Goal: Transaction & Acquisition: Purchase product/service

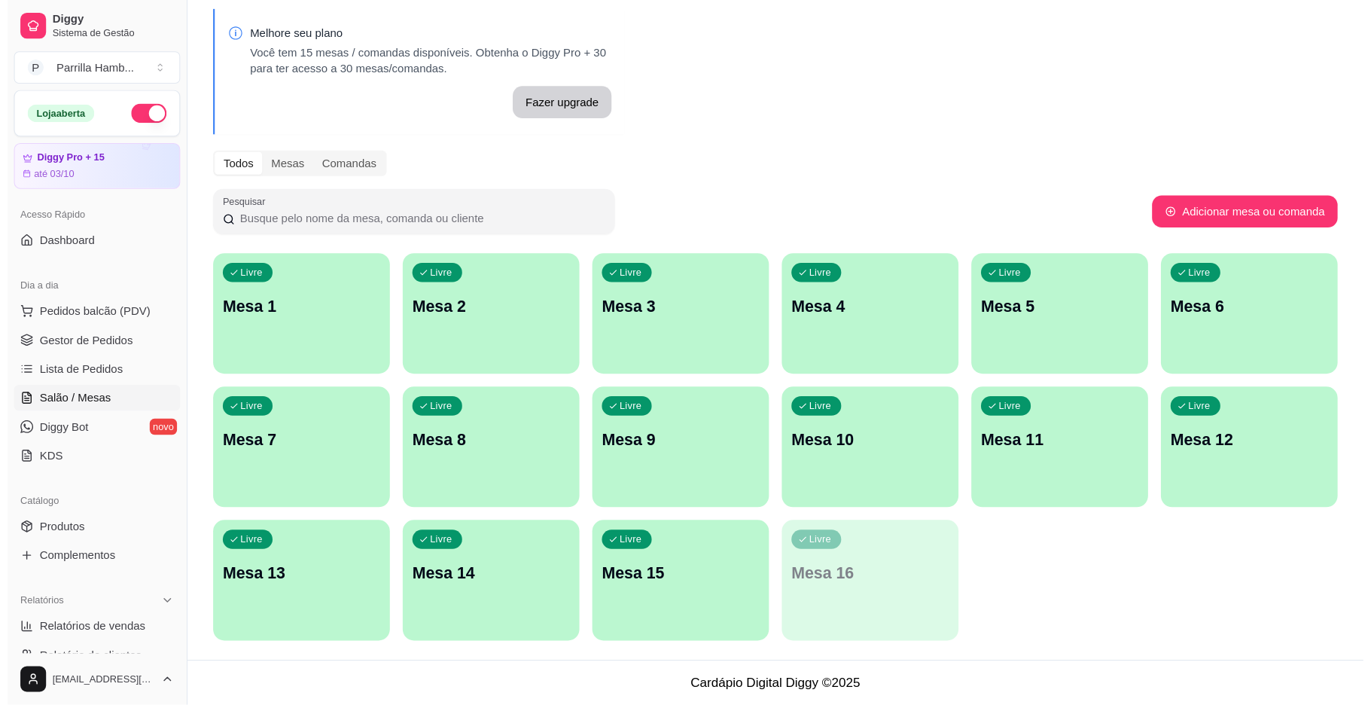
scroll to position [15, 0]
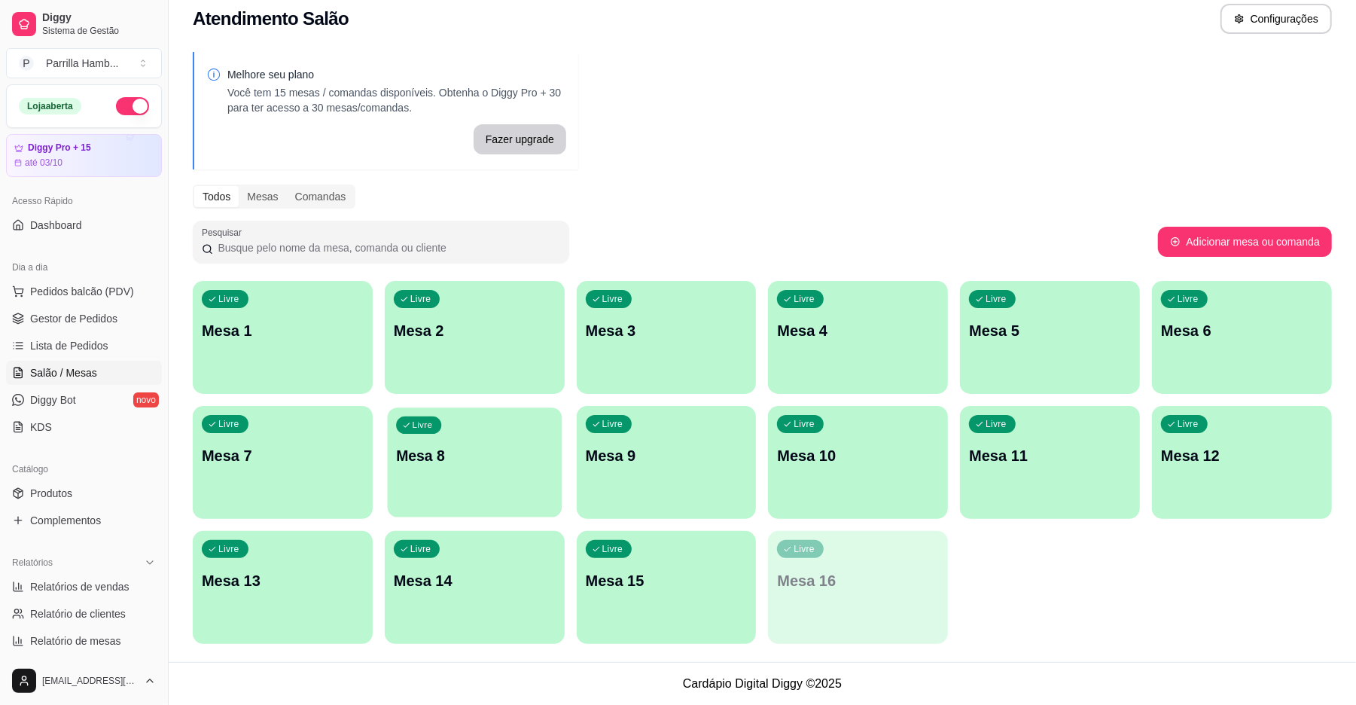
click at [464, 456] on p "Mesa 8" at bounding box center [474, 456] width 157 height 20
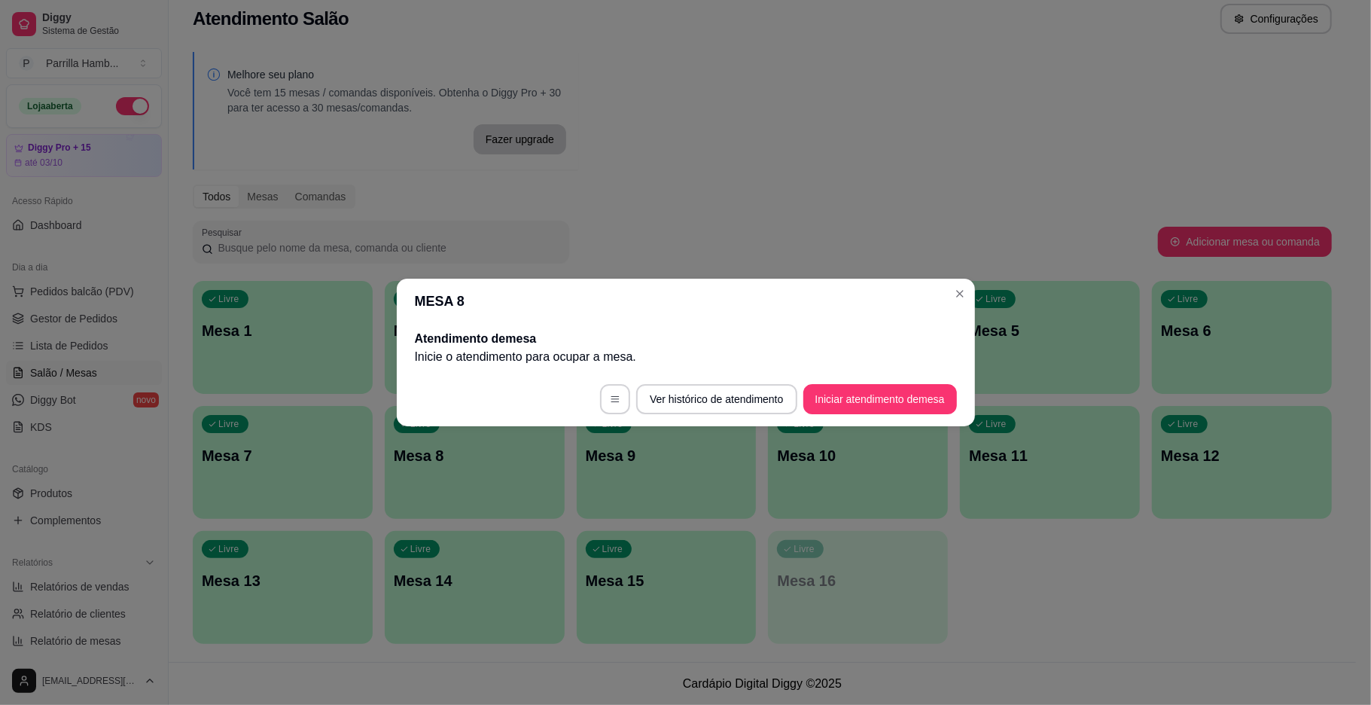
click at [830, 416] on footer "Ver histórico de atendimento Iniciar atendimento de mesa" at bounding box center [686, 399] width 578 height 54
click at [826, 410] on button "Iniciar atendimento de mesa" at bounding box center [879, 399] width 149 height 29
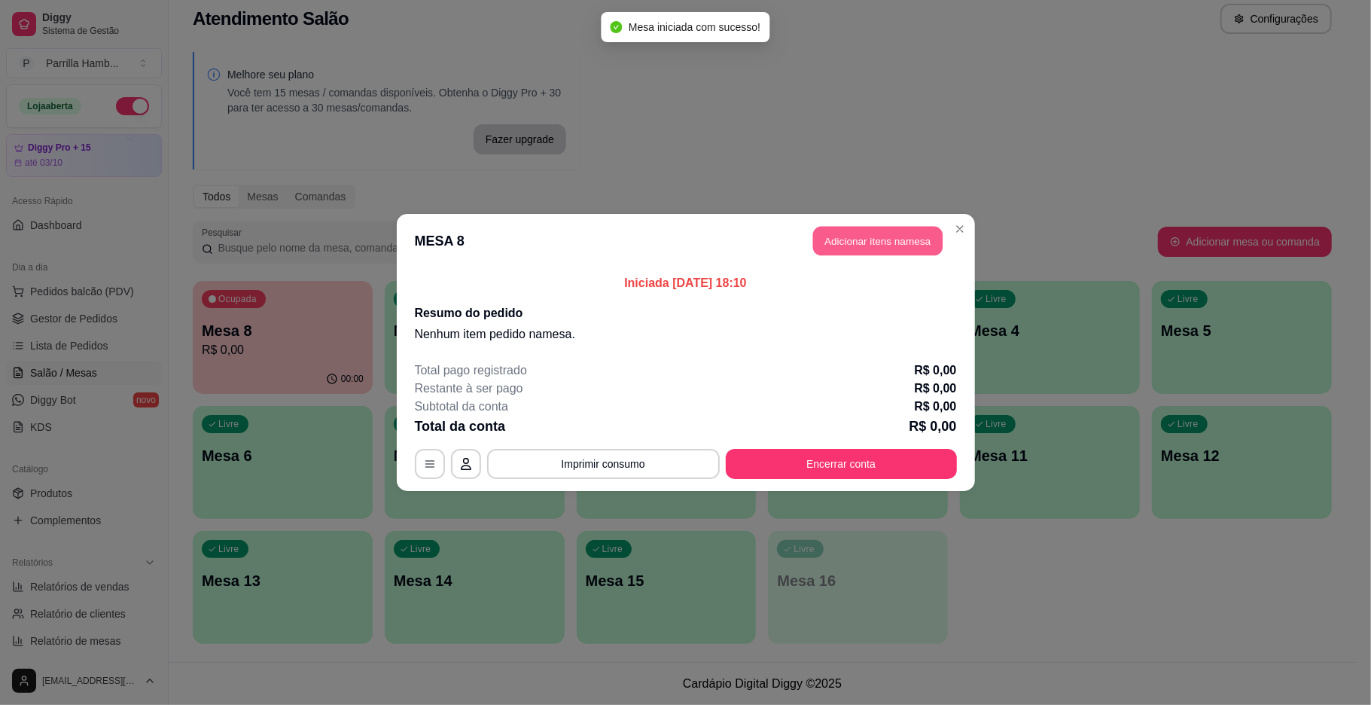
click at [868, 230] on button "Adicionar itens na mesa" at bounding box center [877, 241] width 129 height 29
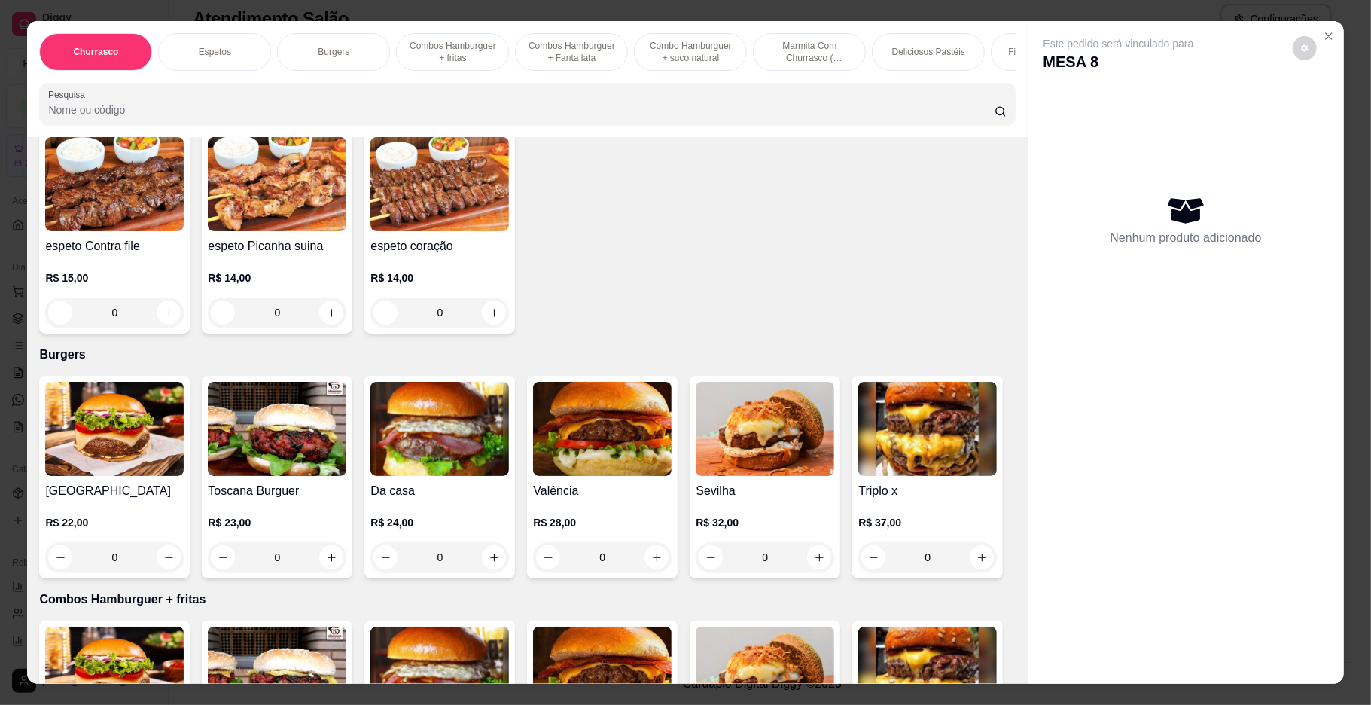
scroll to position [602, 0]
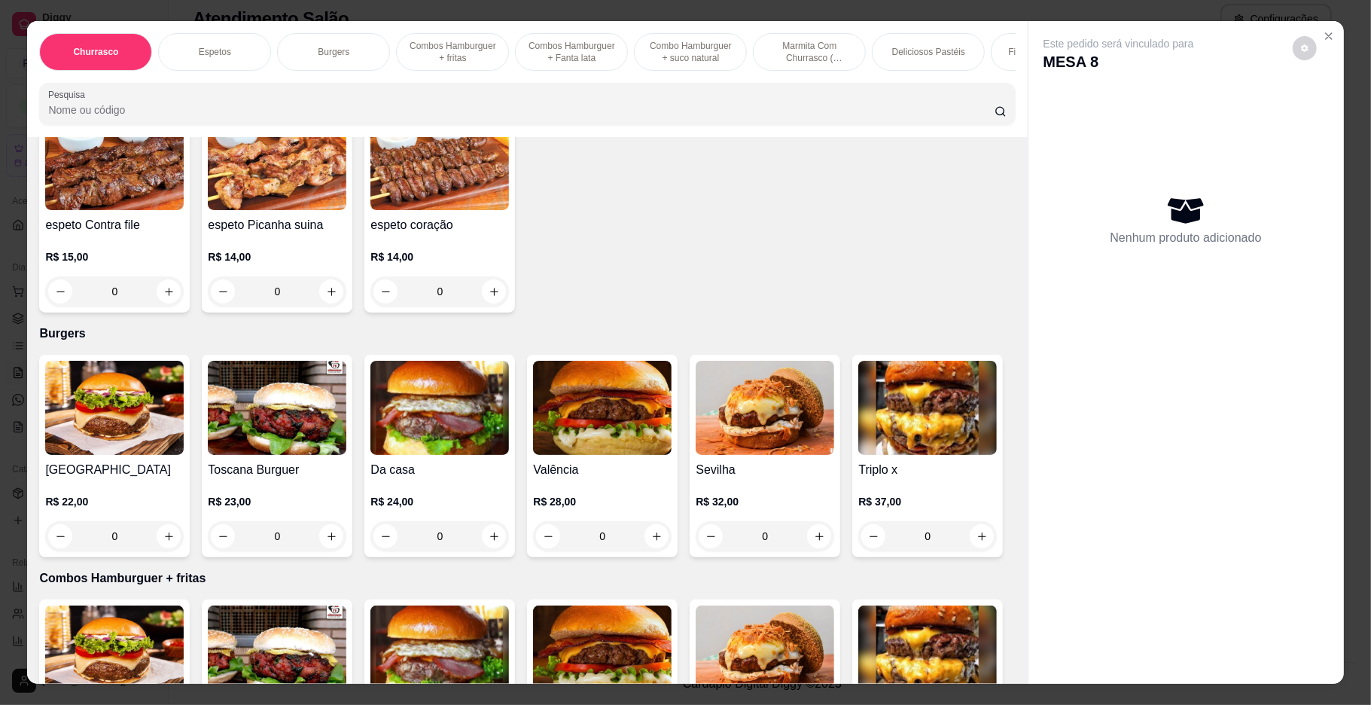
click at [574, 429] on img at bounding box center [602, 408] width 139 height 94
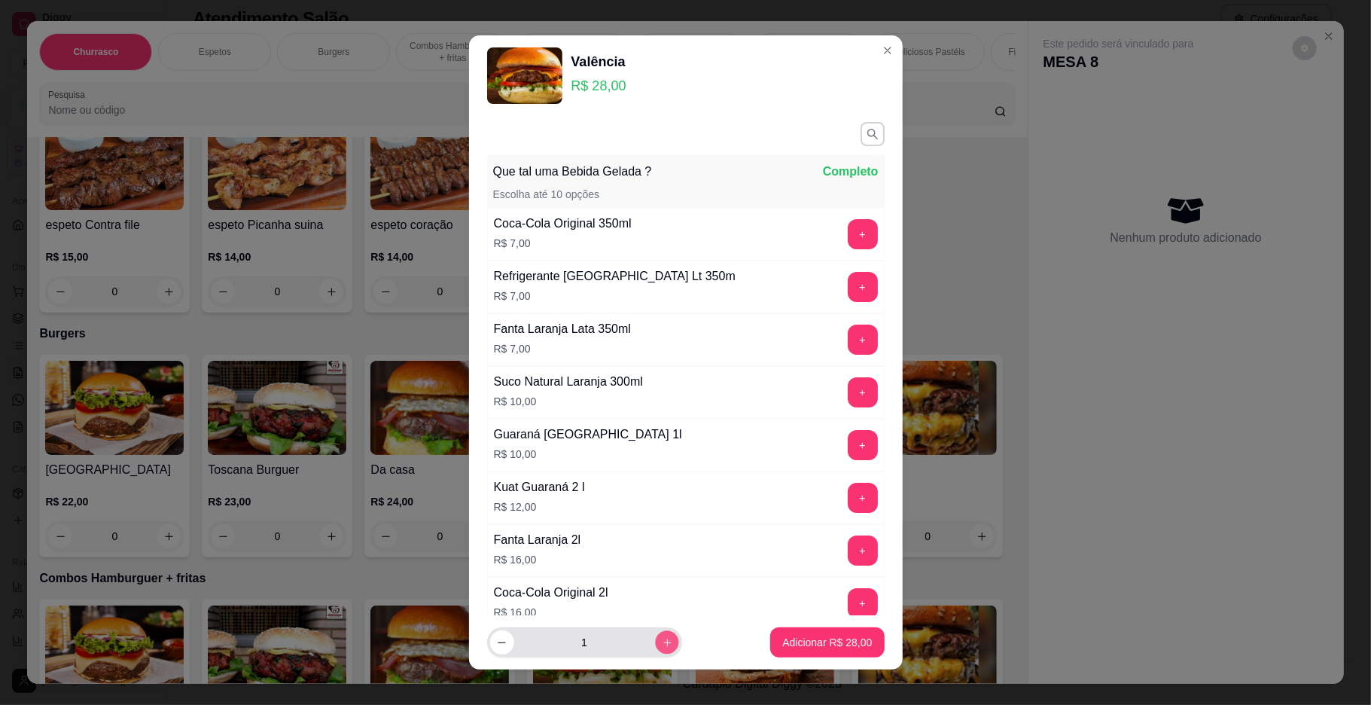
click at [661, 528] on icon "increase-product-quantity" at bounding box center [666, 642] width 11 height 11
type input "2"
click at [772, 528] on button "Adicionar R$ 56,00" at bounding box center [827, 642] width 111 height 29
type input "2"
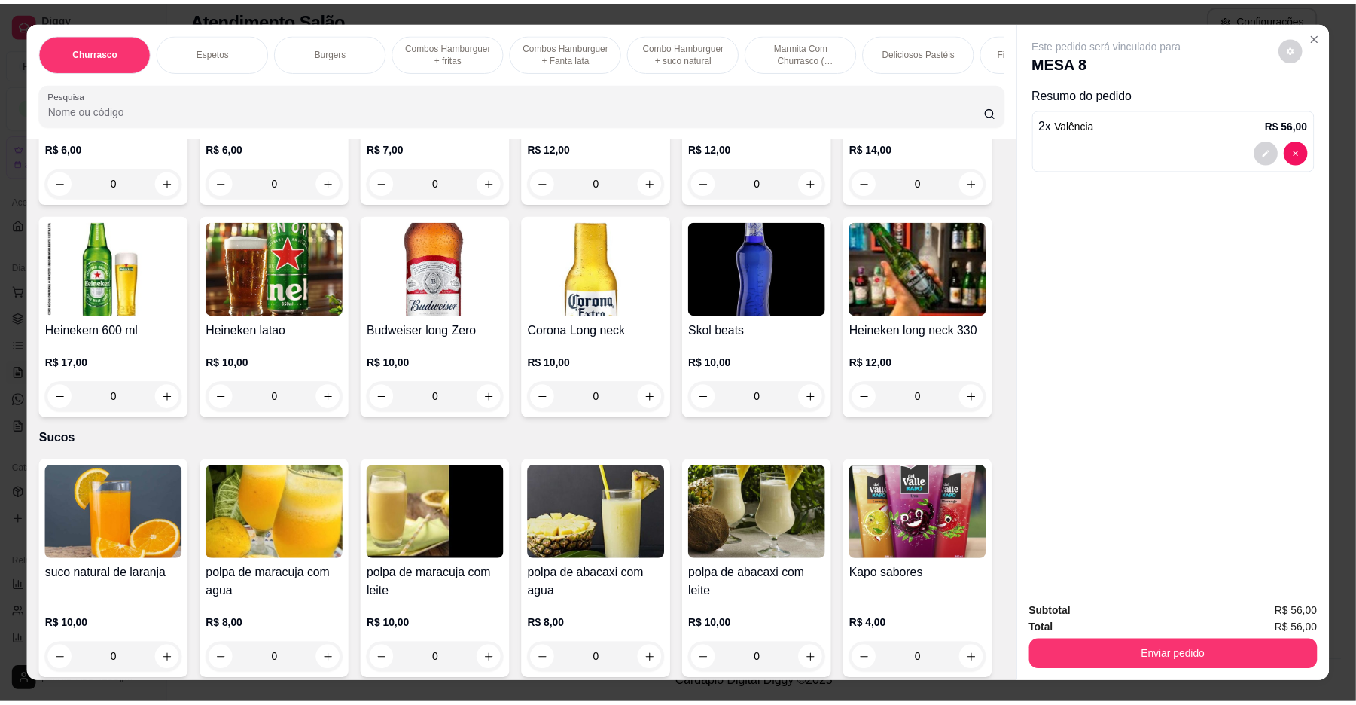
scroll to position [4918, 0]
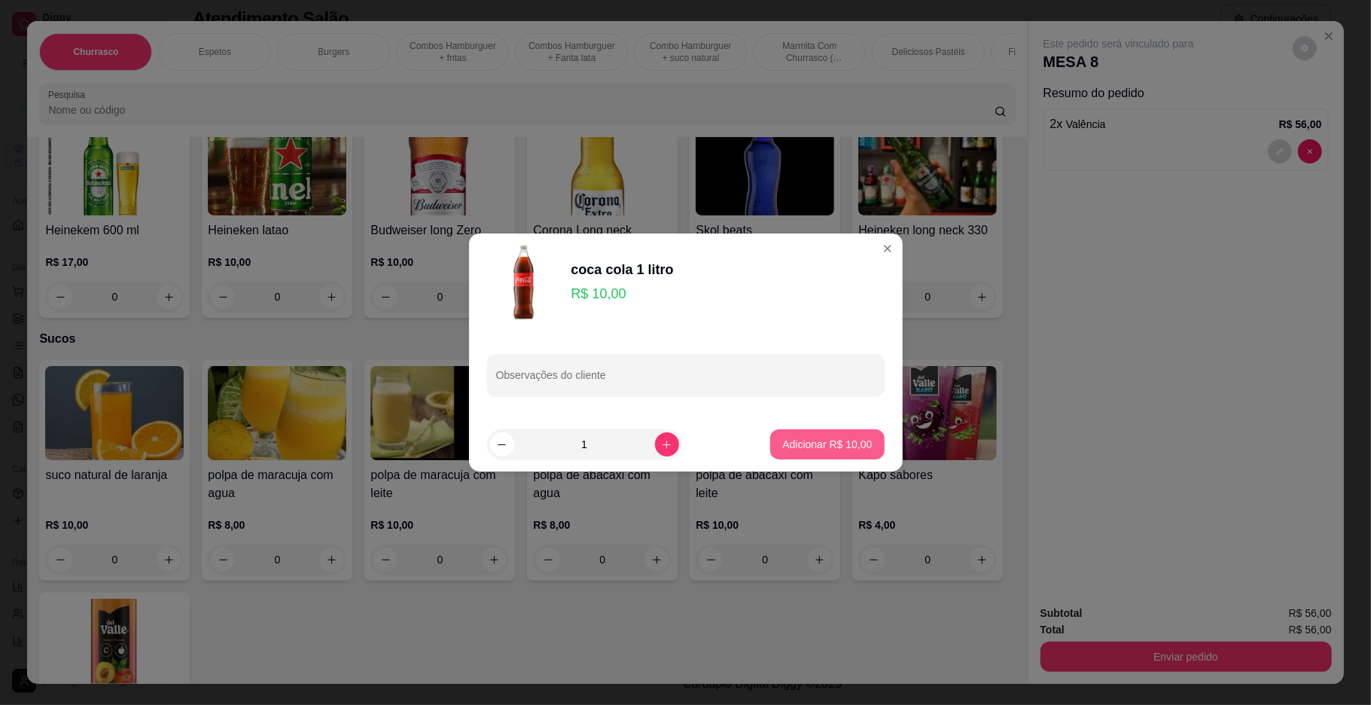
click at [843, 438] on p "Adicionar R$ 10,00" at bounding box center [827, 444] width 90 height 15
type input "1"
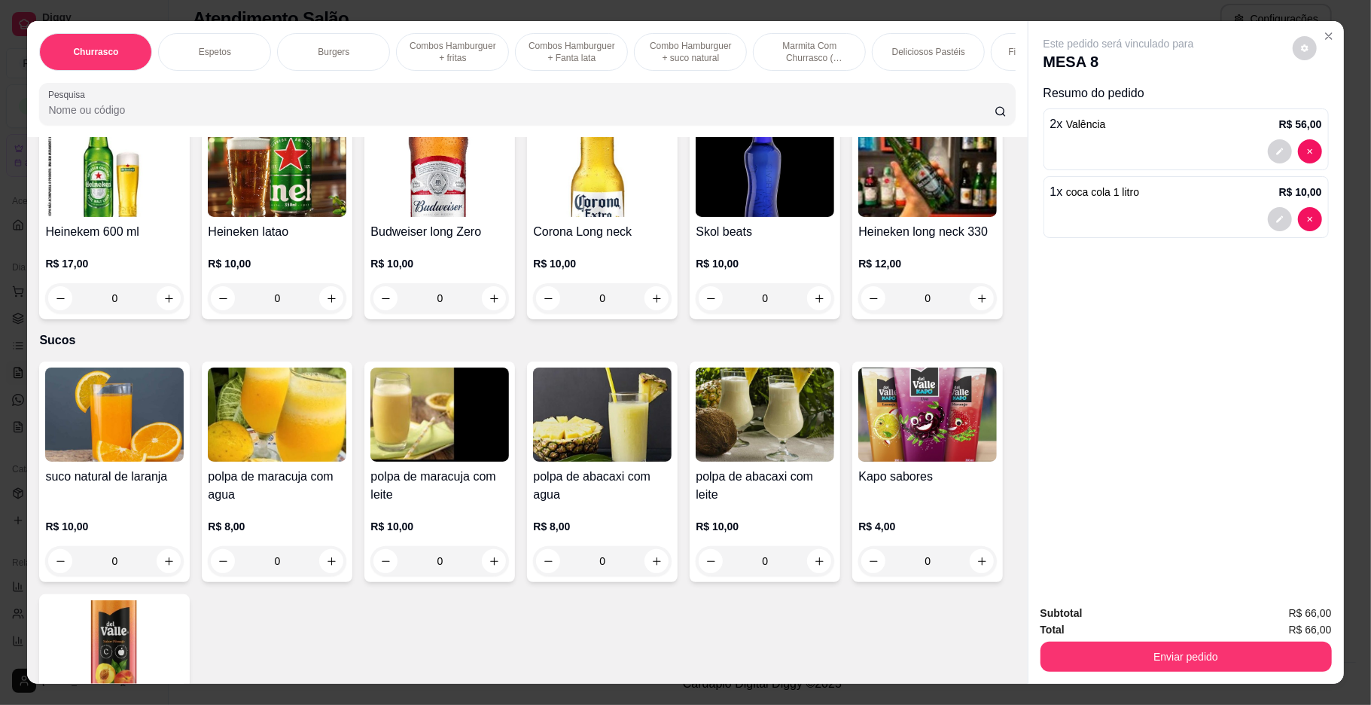
click at [1016, 528] on div "Total R$ 66,00" at bounding box center [1185, 629] width 291 height 17
click at [1016, 528] on button "Enviar pedido" at bounding box center [1185, 656] width 291 height 30
click at [1016, 528] on button "Enviar pedido" at bounding box center [1291, 620] width 83 height 28
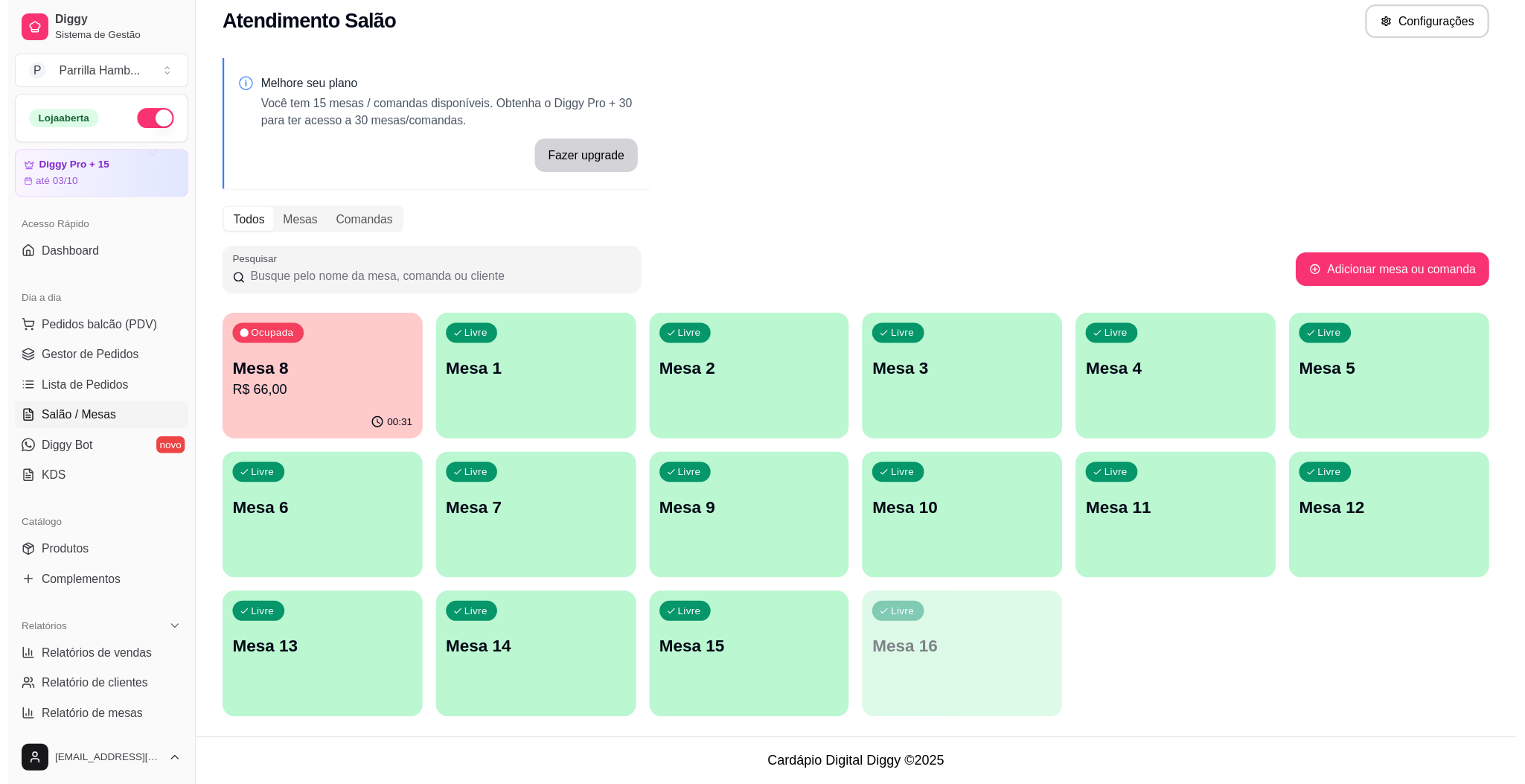
scroll to position [0, 0]
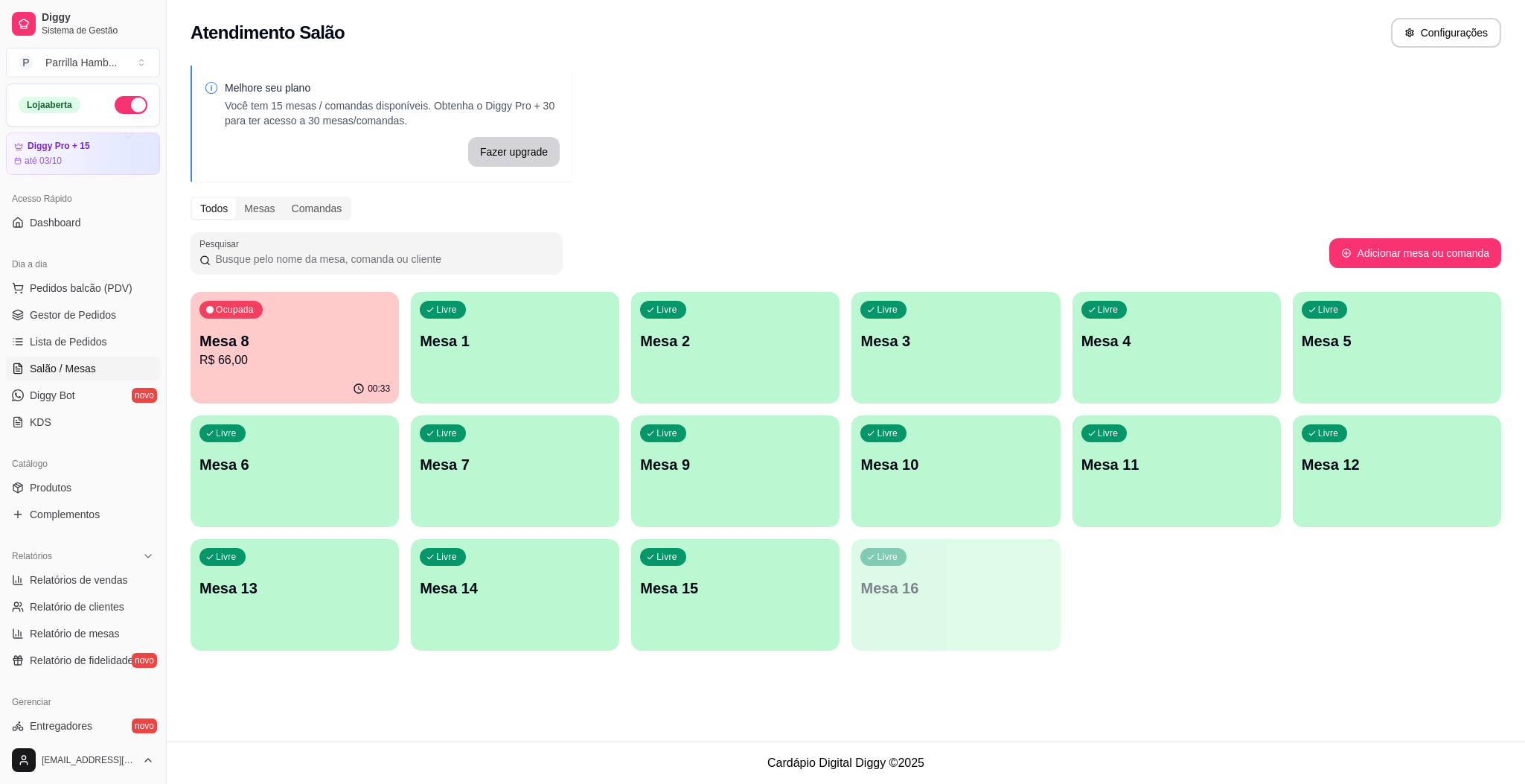
click at [527, 522] on div "Livre Mesa 14" at bounding box center [515, 585] width 209 height 94
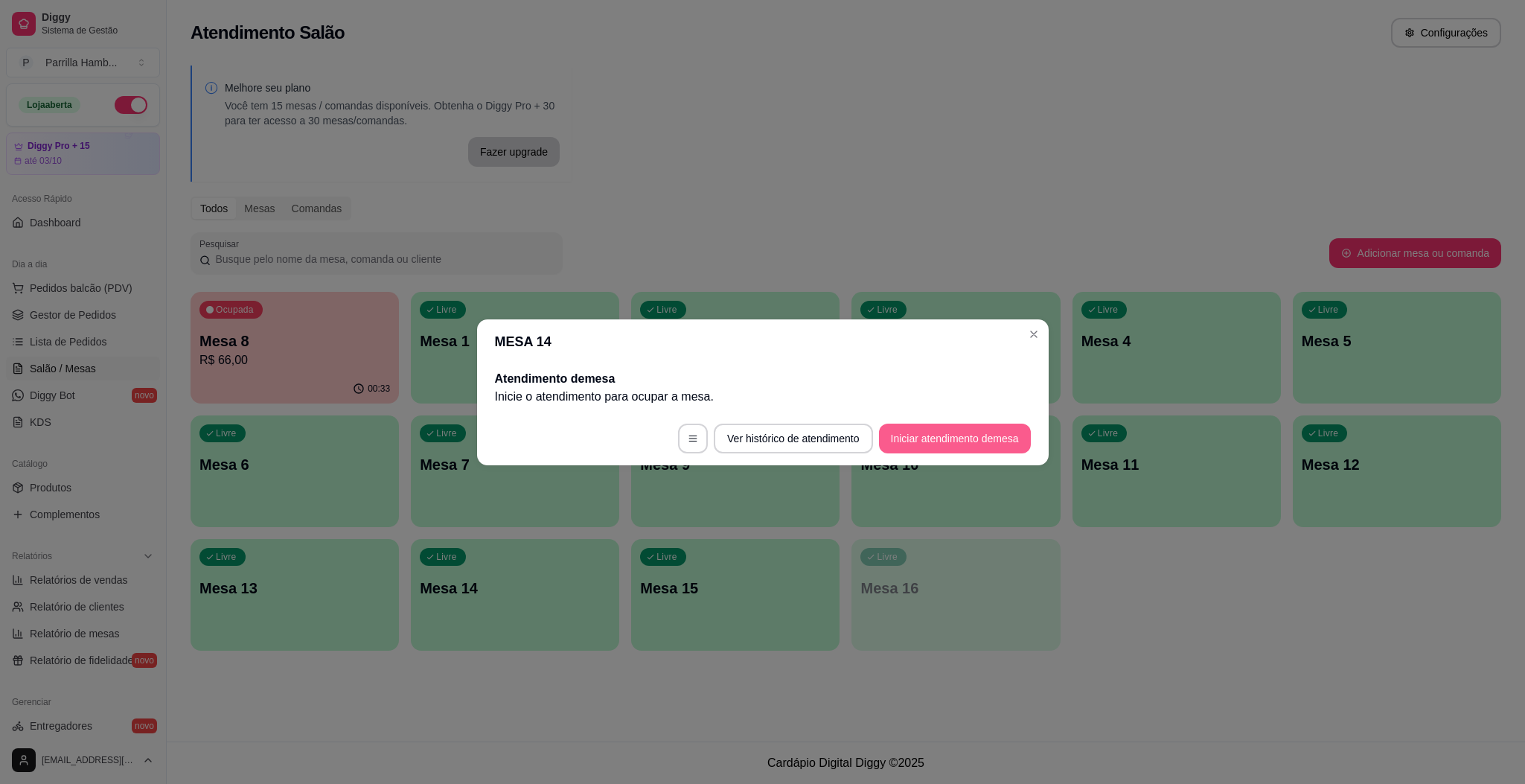
click at [898, 424] on button "Iniciar atendimento de mesa" at bounding box center [955, 438] width 152 height 30
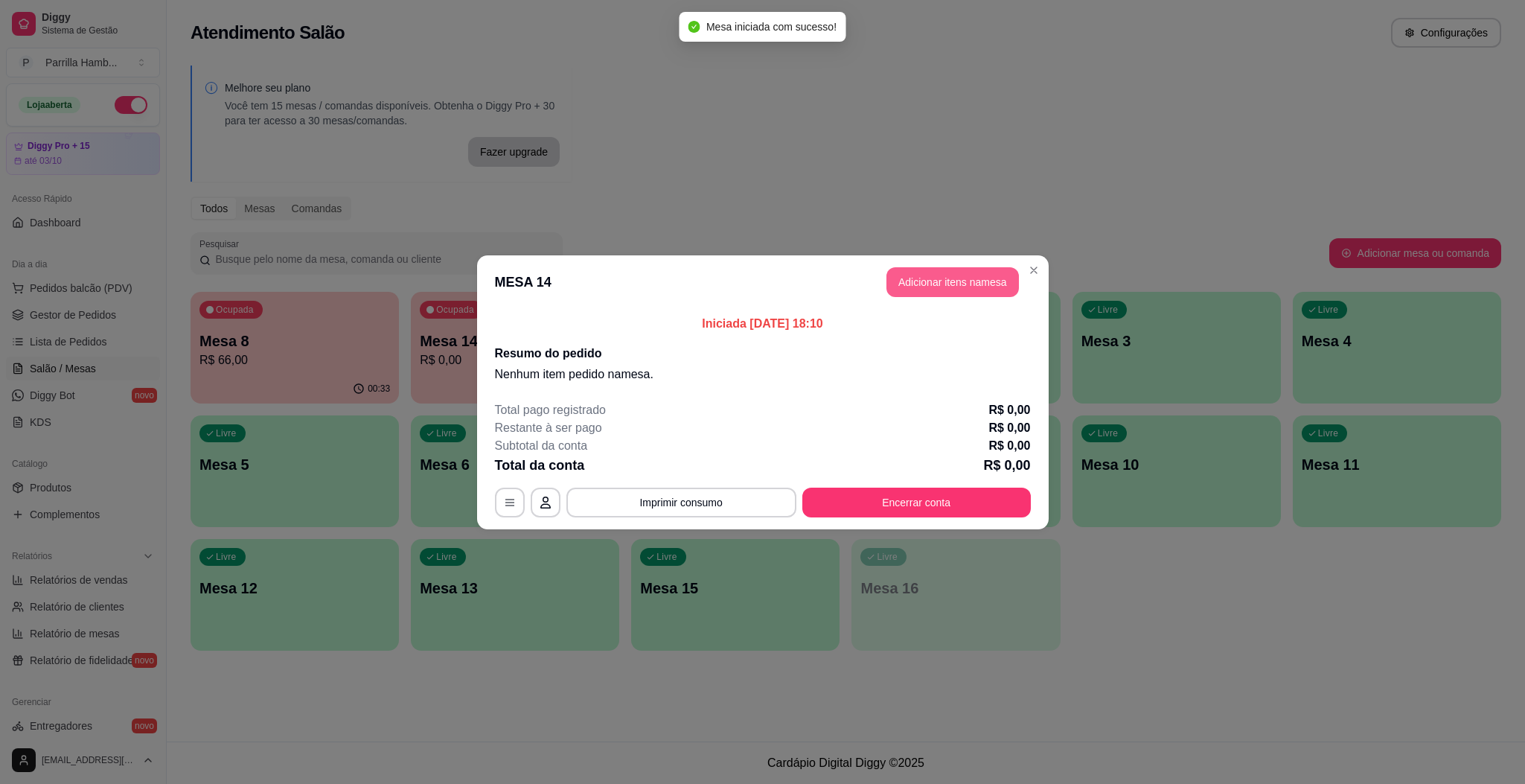
click at [1001, 279] on button "Adicionar itens na mesa" at bounding box center [953, 282] width 133 height 30
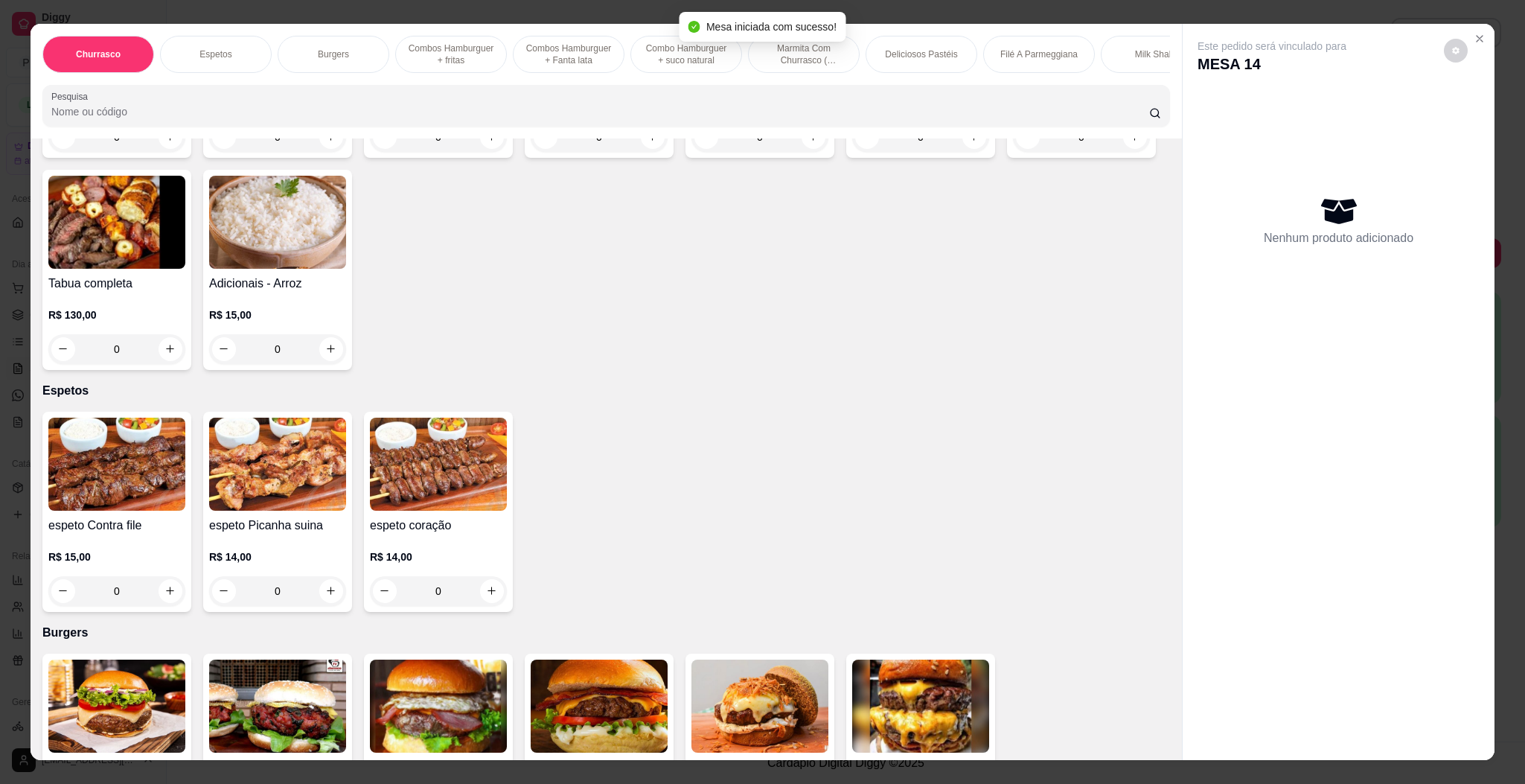
scroll to position [559, 0]
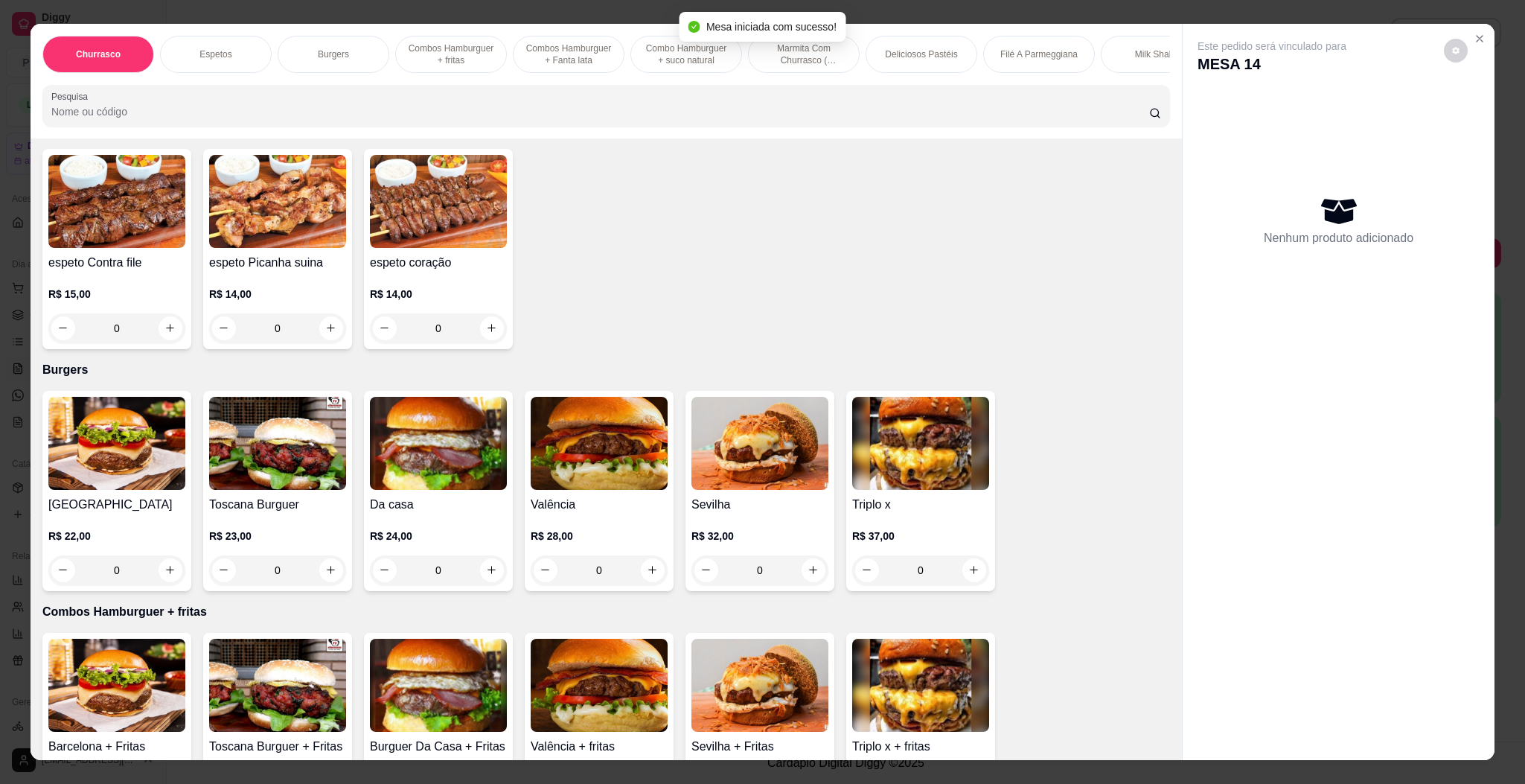
click at [733, 467] on img at bounding box center [760, 443] width 137 height 93
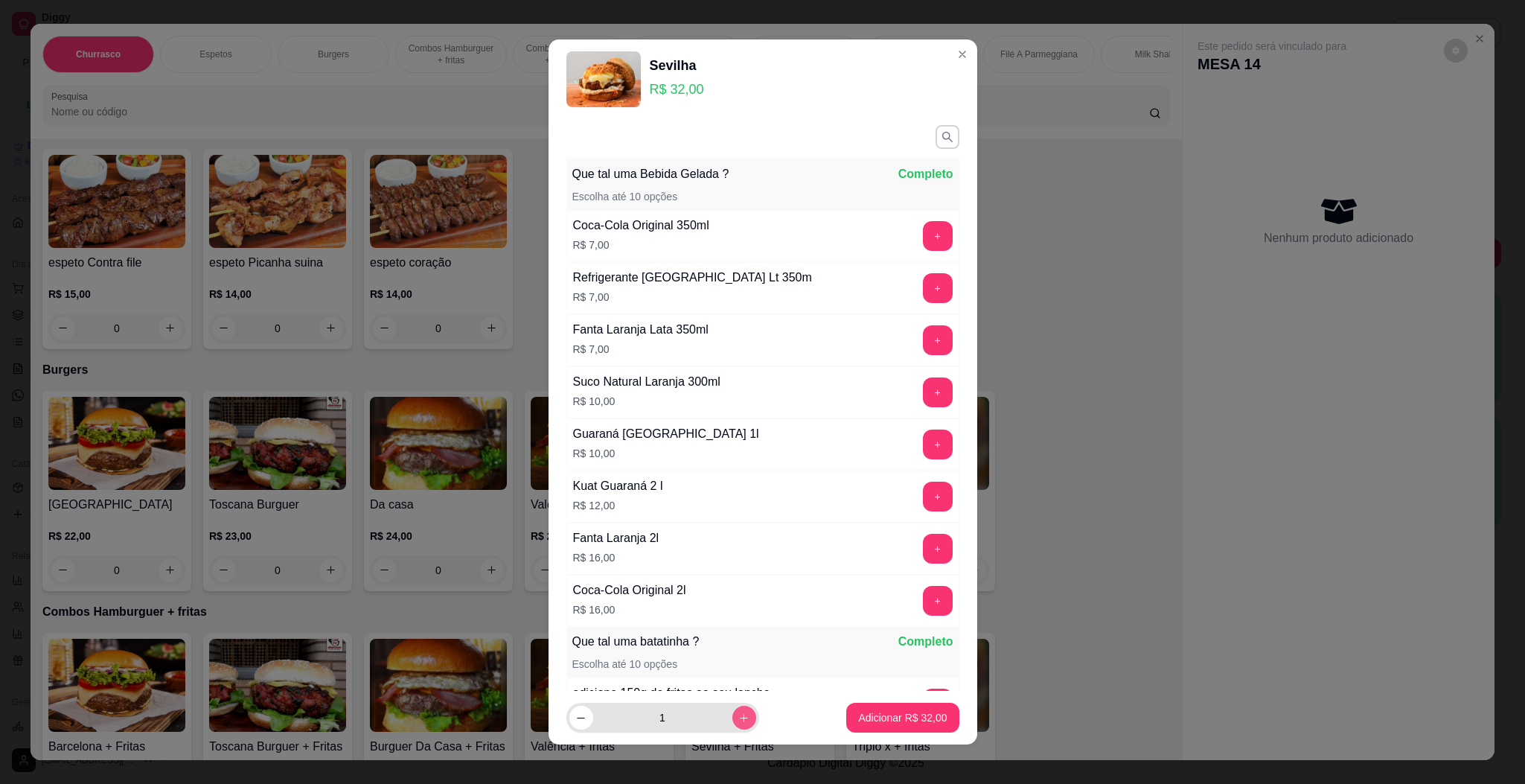
click at [739, 522] on icon "increase-product-quantity" at bounding box center [744, 717] width 11 height 11
type input "2"
click at [858, 522] on p "Adicionar R$ 64,00" at bounding box center [903, 717] width 89 height 15
type input "2"
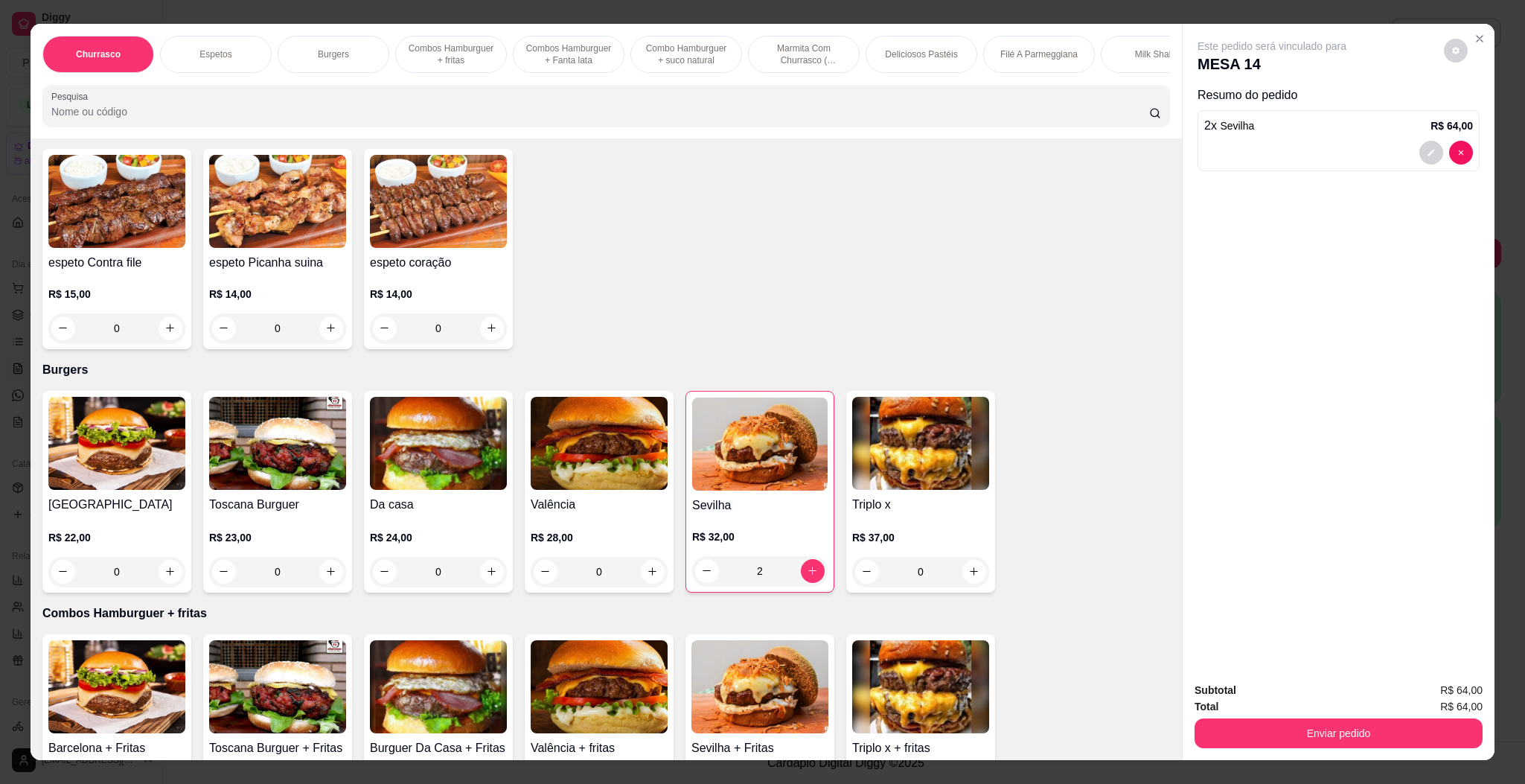
scroll to position [0, 0]
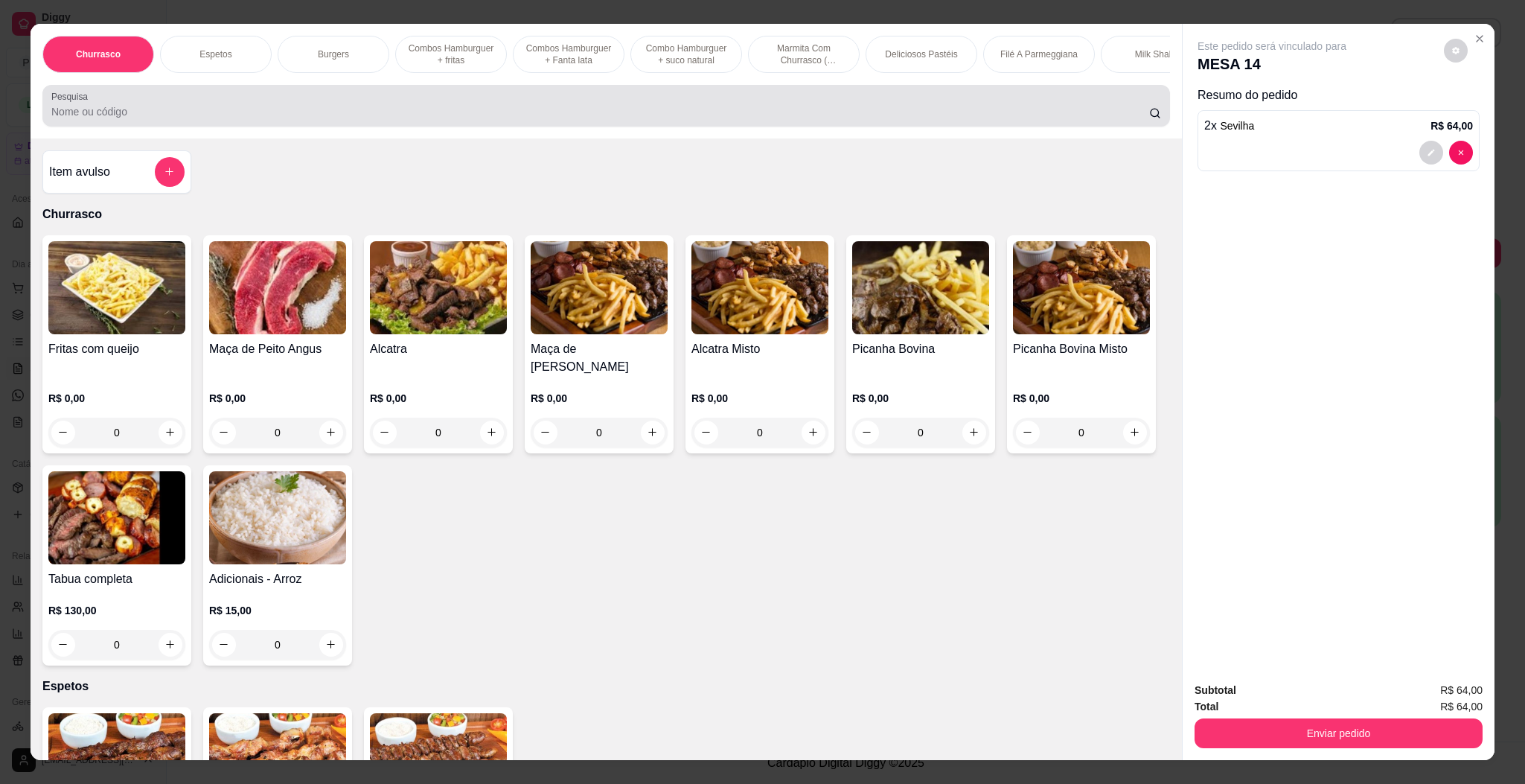
click at [243, 116] on div at bounding box center [606, 106] width 1110 height 30
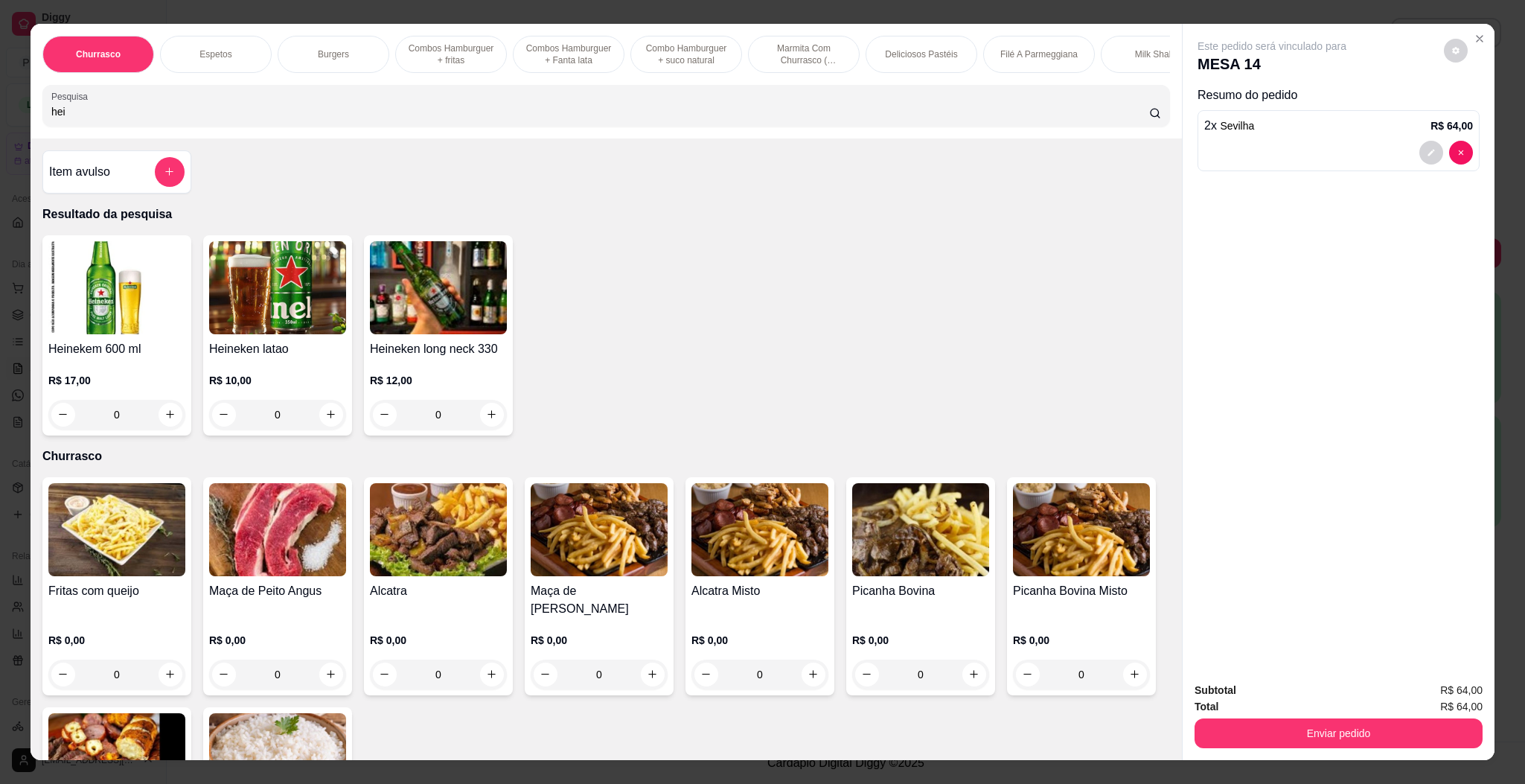
type input "hei"
click at [123, 334] on img at bounding box center [117, 288] width 137 height 93
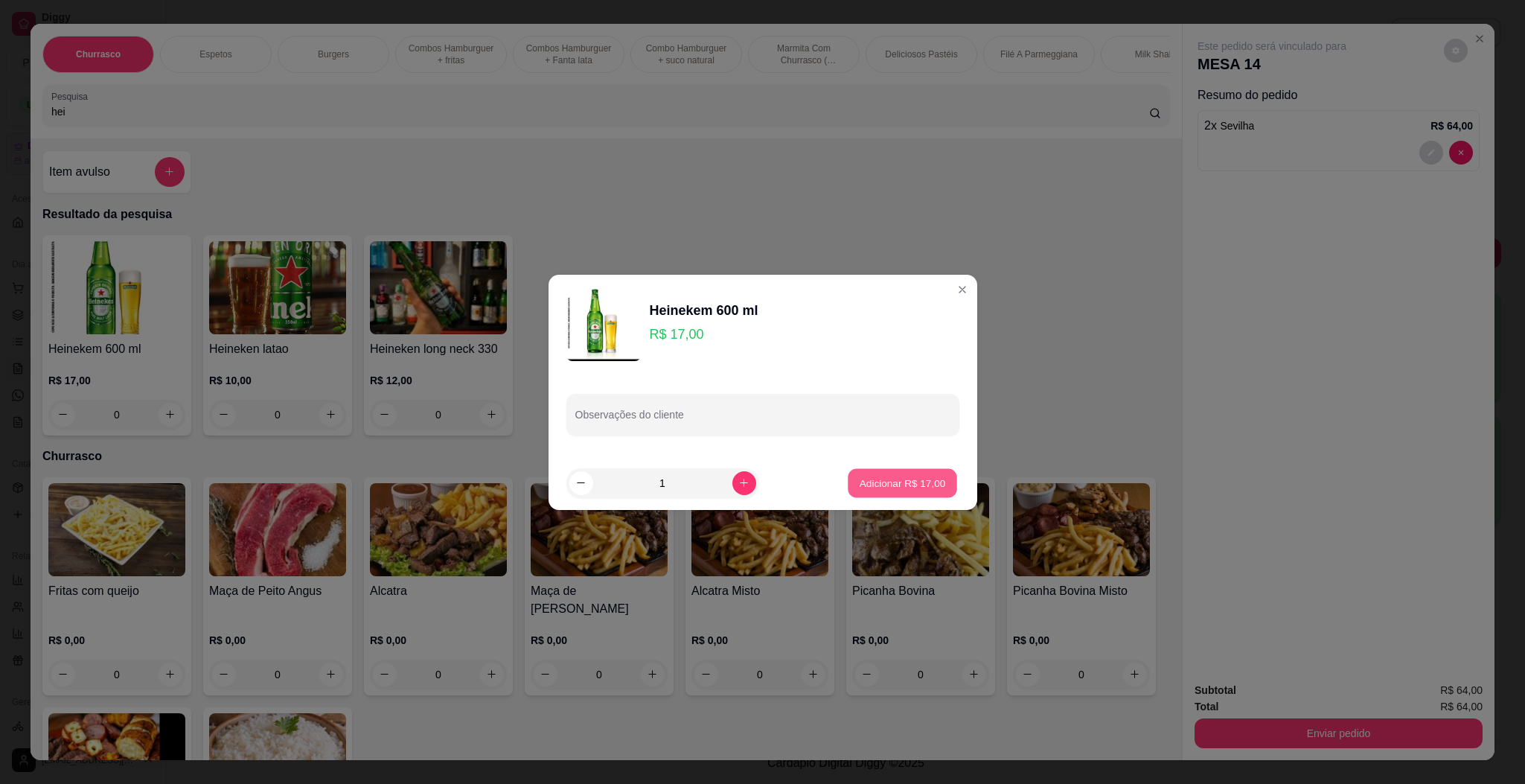
click at [912, 477] on p "Adicionar R$ 17,00" at bounding box center [902, 482] width 86 height 14
type input "1"
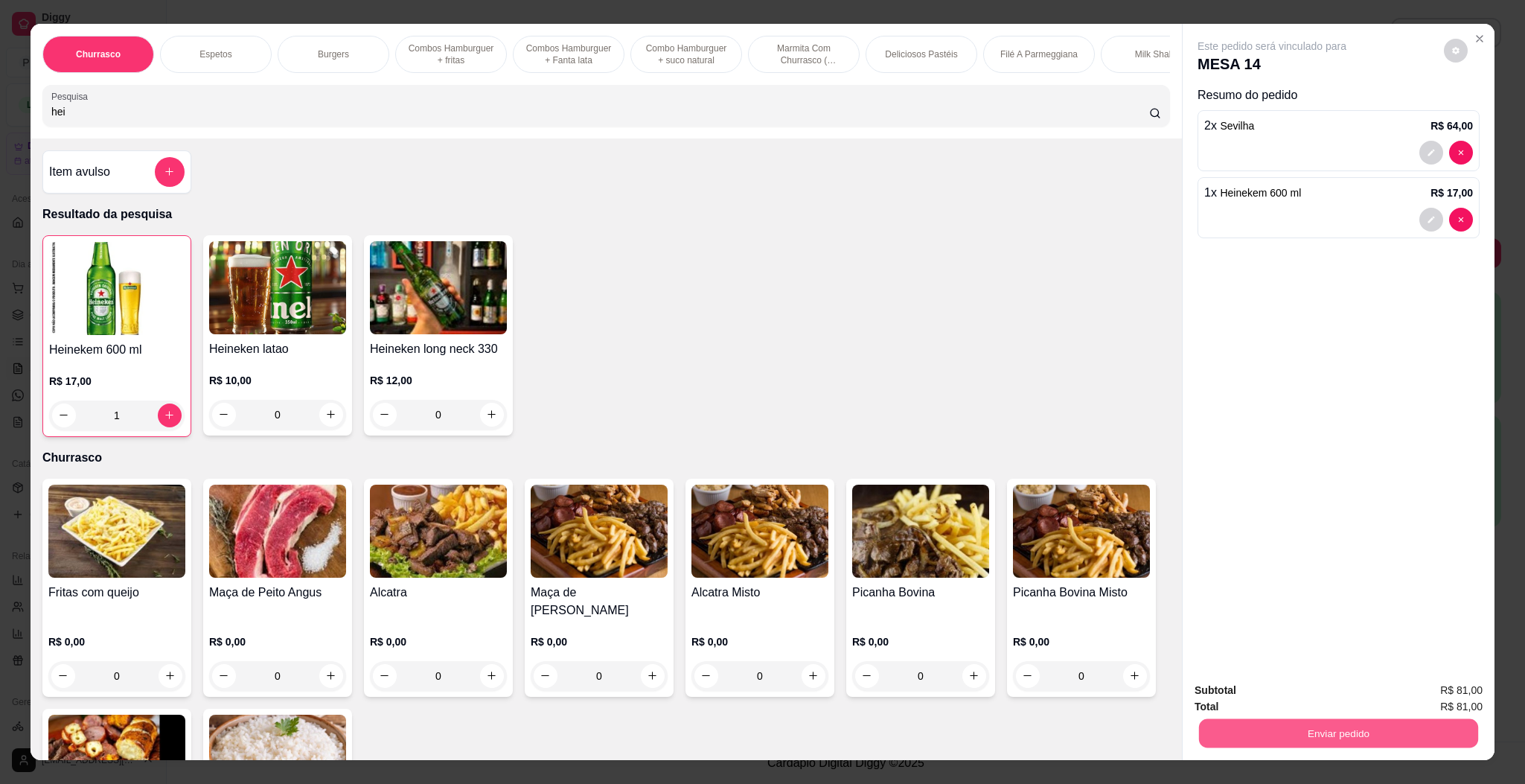
click at [1005, 522] on button "Enviar pedido" at bounding box center [1339, 733] width 279 height 29
click at [1005, 522] on button "Enviar pedido" at bounding box center [1441, 696] width 84 height 29
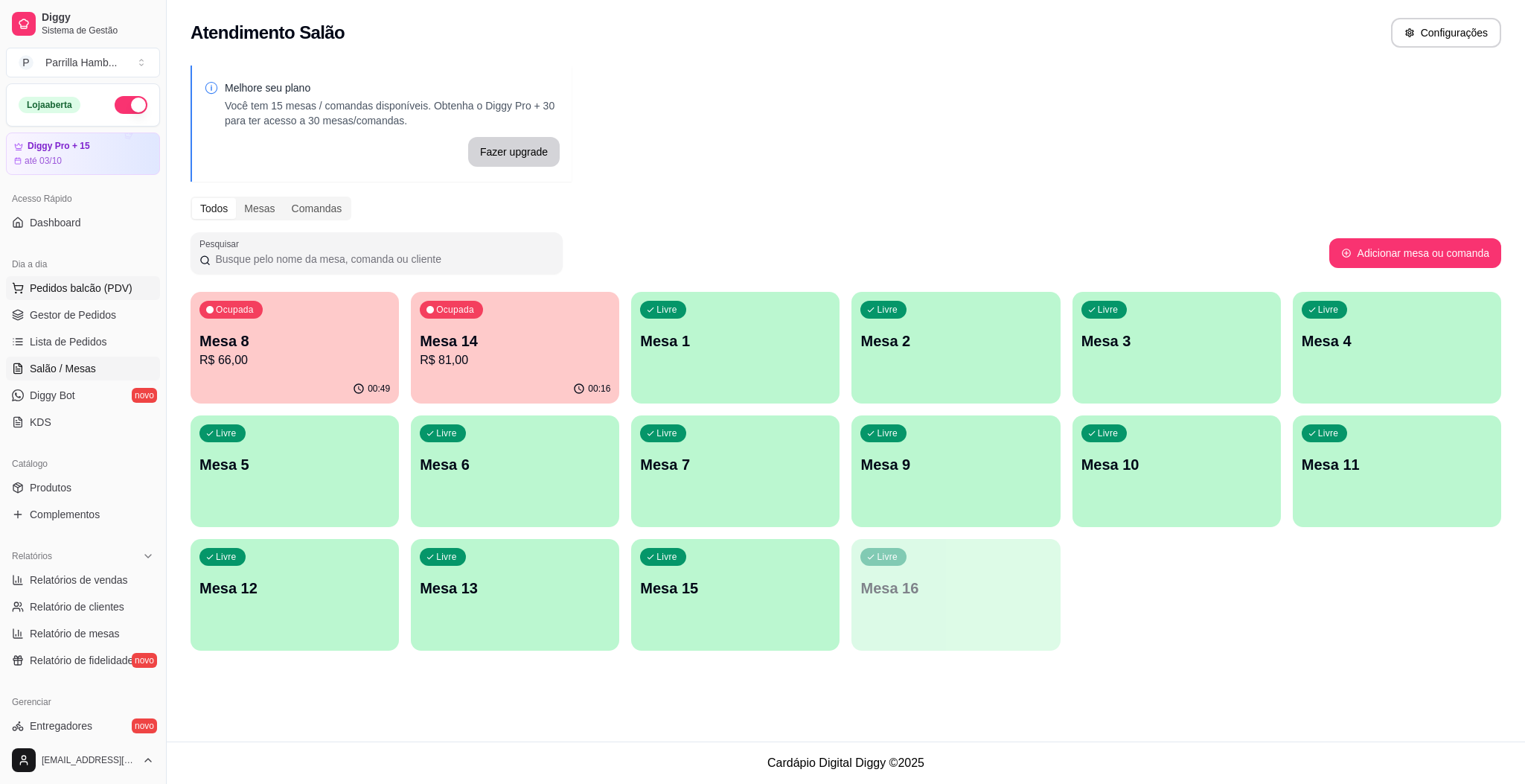
click at [83, 296] on span "Pedidos balcão (PDV)" at bounding box center [81, 288] width 103 height 15
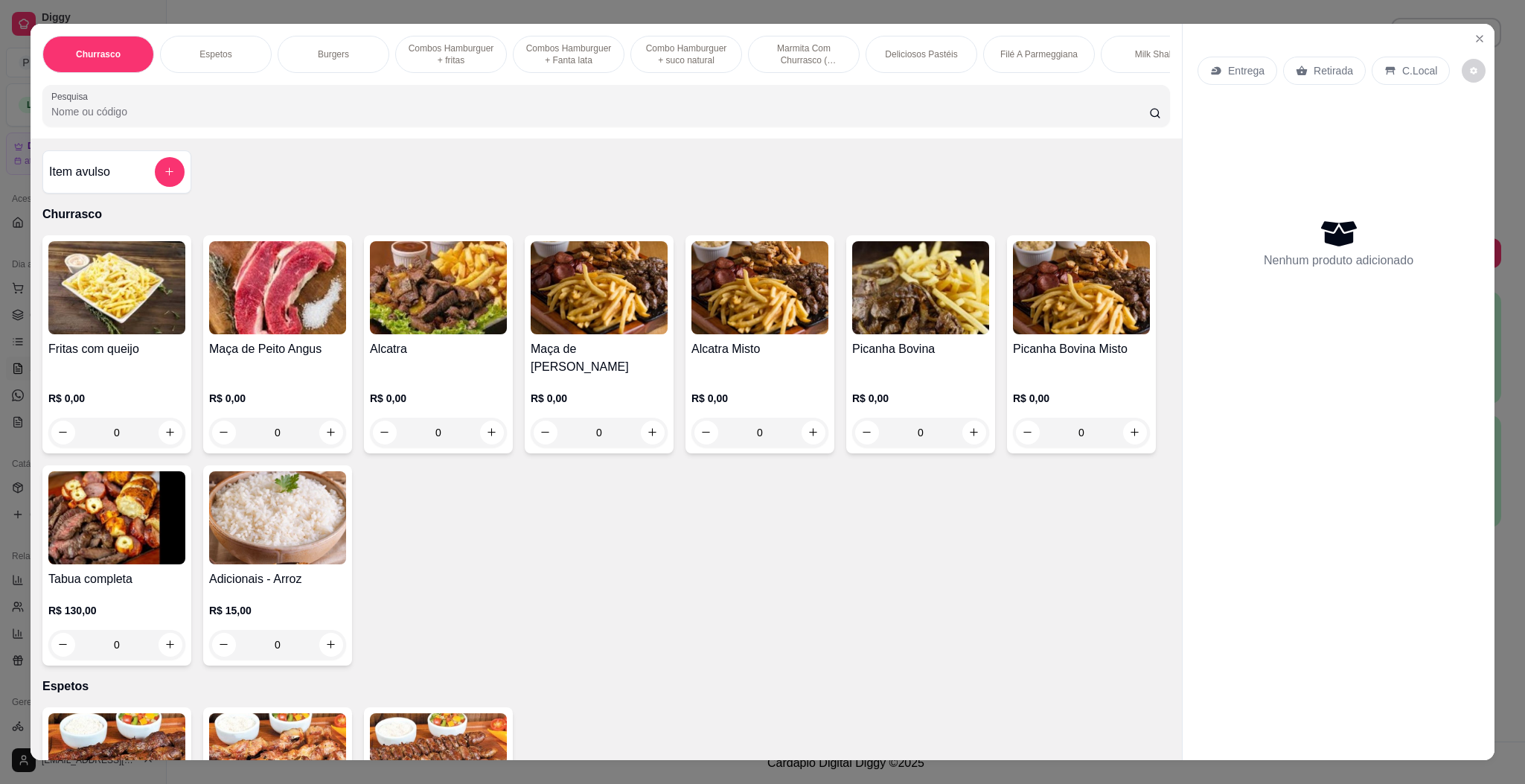
click at [1005, 68] on p "Entrega" at bounding box center [1246, 70] width 37 height 15
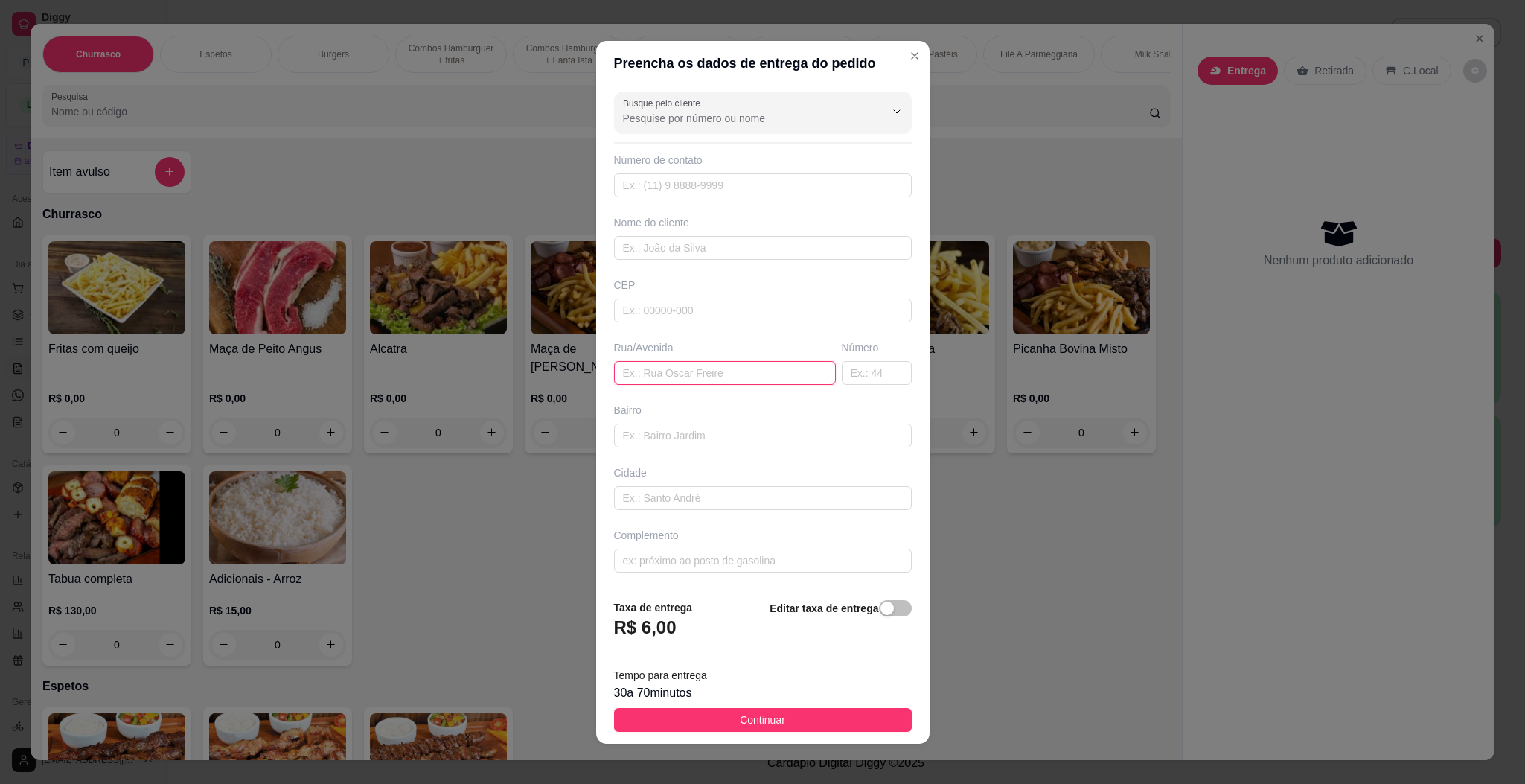
click at [653, 378] on input "text" at bounding box center [725, 373] width 222 height 24
paste input "[STREET_ADDRESS]"
type input "[STREET_ADDRESS]"
click at [738, 522] on button "Continuar" at bounding box center [762, 720] width 298 height 24
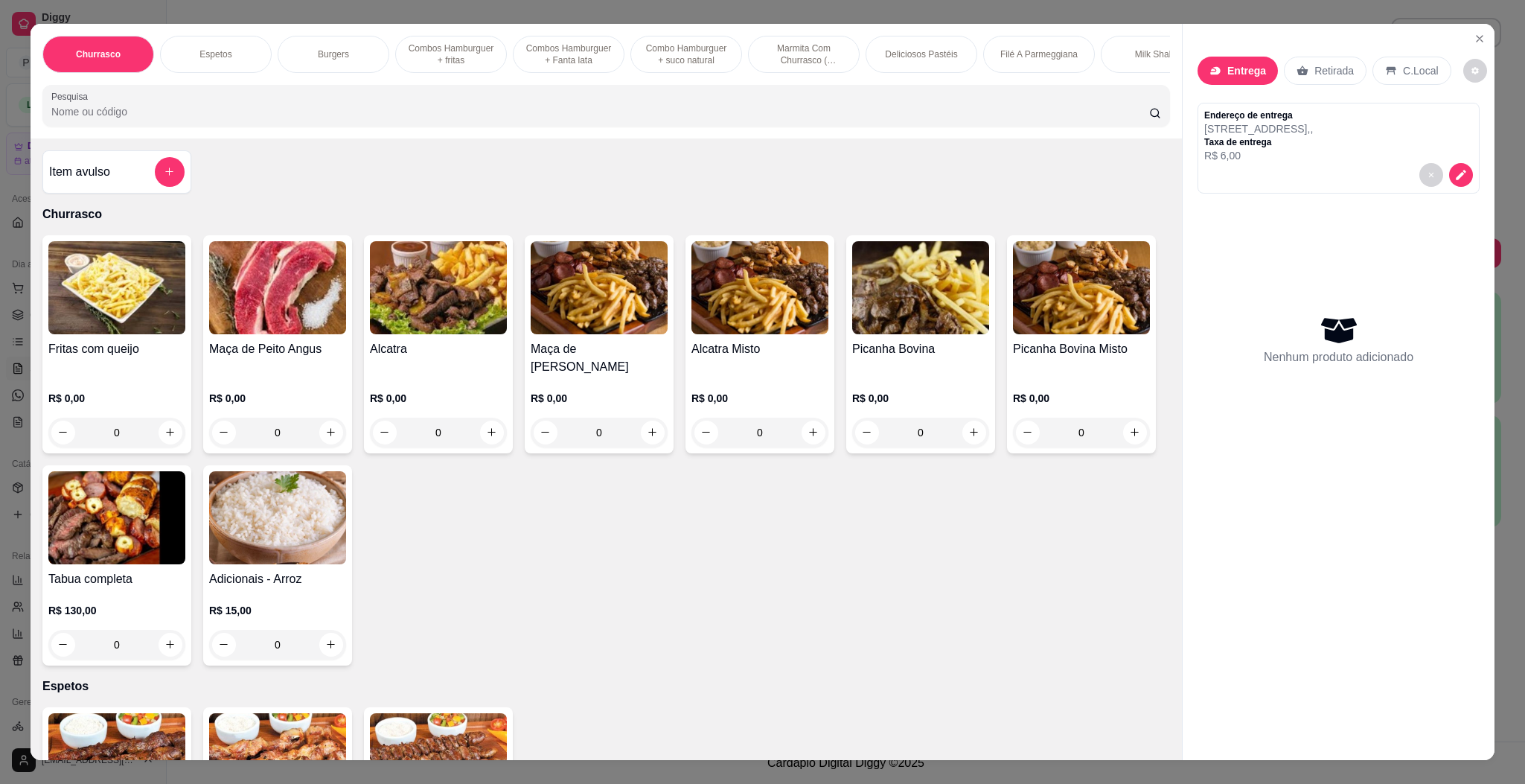
click at [311, 119] on input "Pesquisa" at bounding box center [600, 111] width 1098 height 15
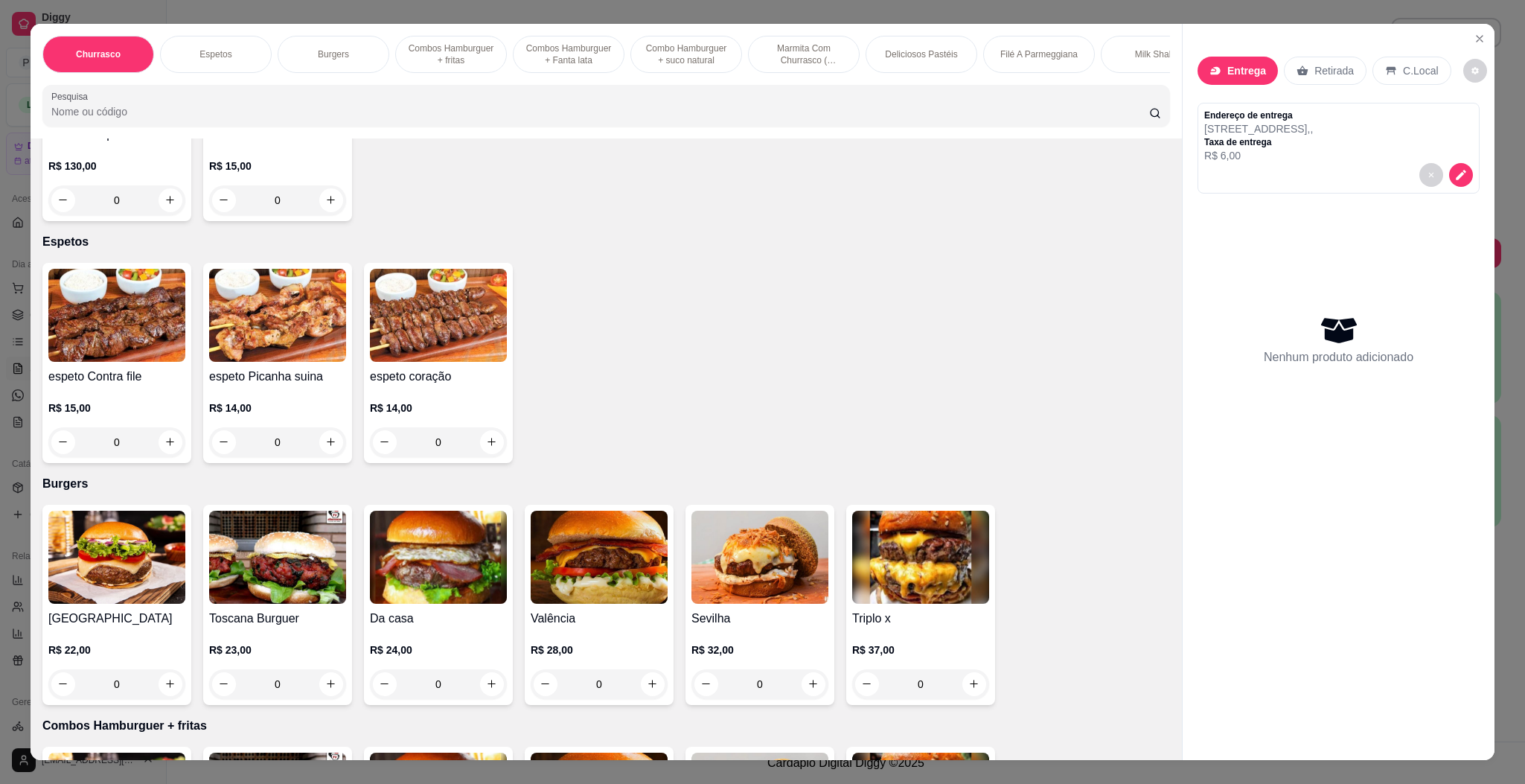
scroll to position [447, 0]
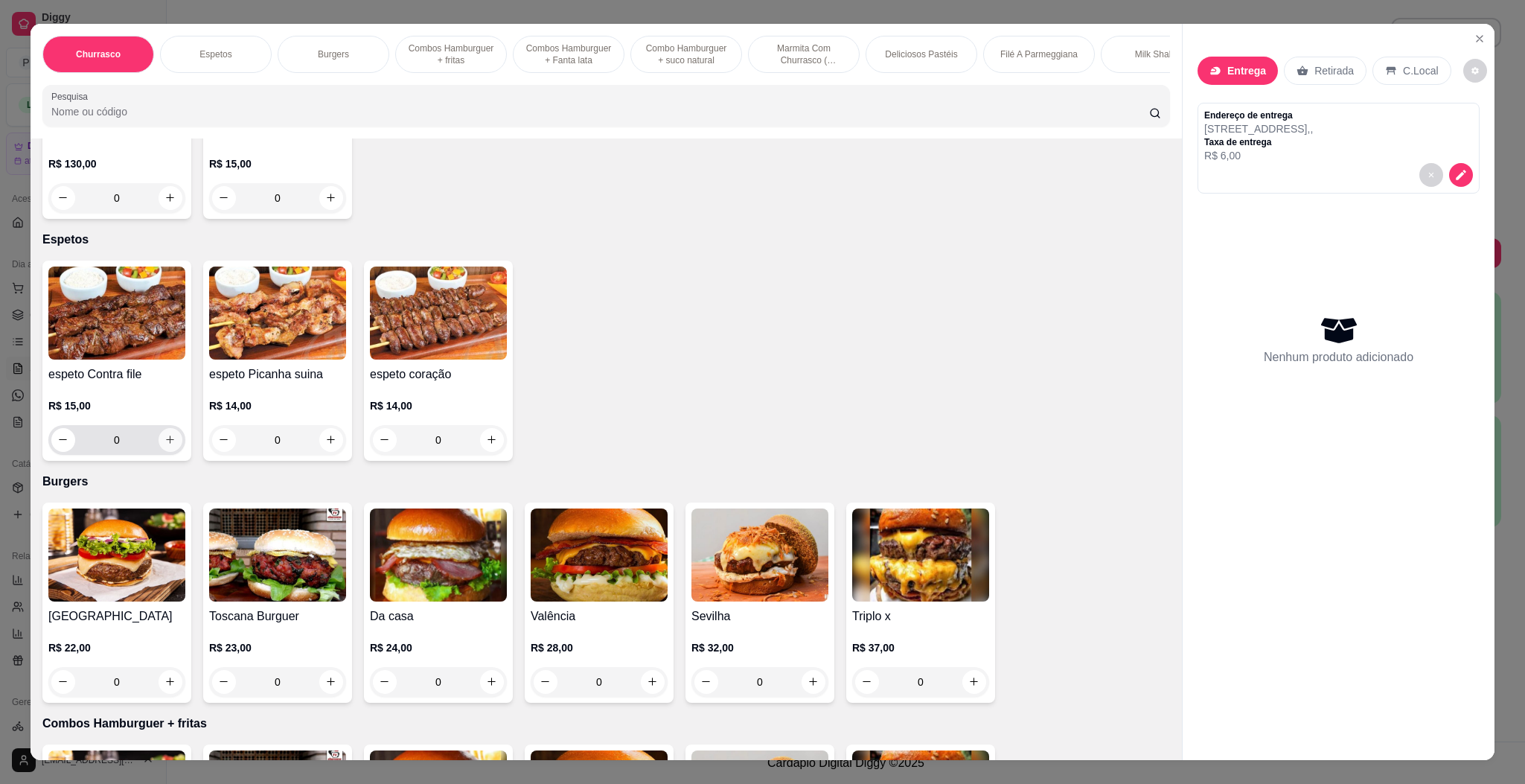
click at [164, 440] on icon "increase-product-quantity" at bounding box center [169, 439] width 11 height 11
type input "1"
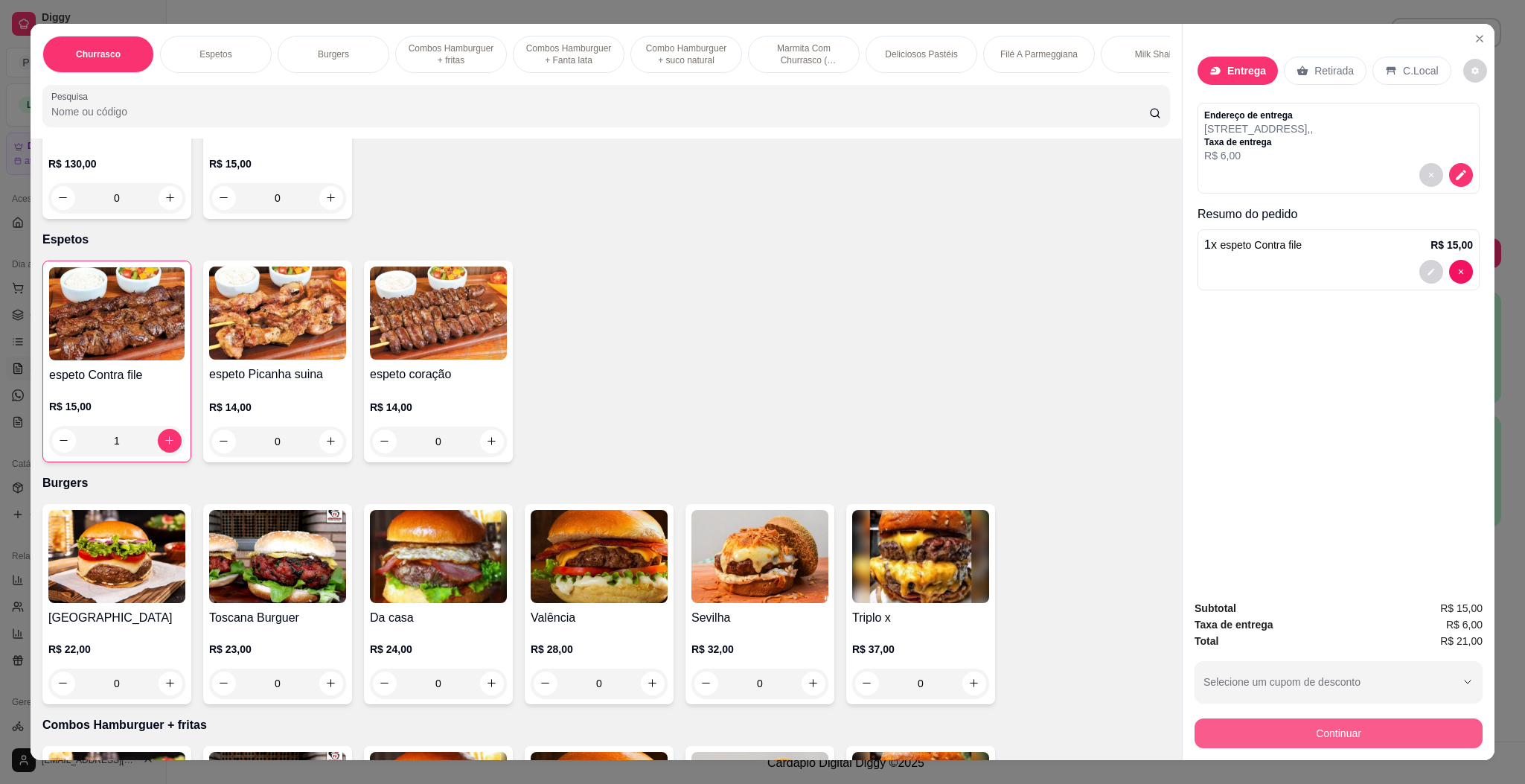
click at [1005, 522] on button "Continuar" at bounding box center [1338, 733] width 288 height 30
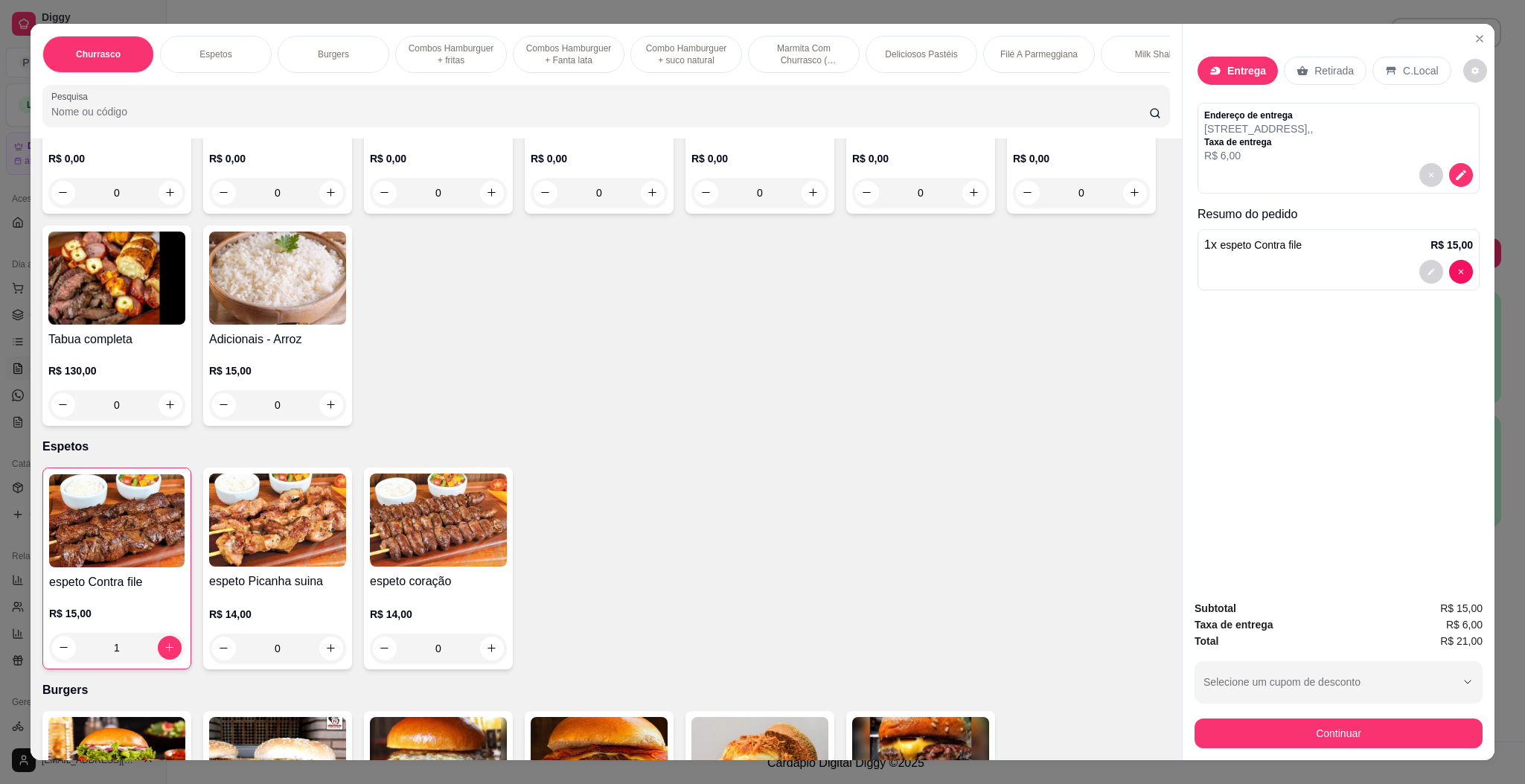
scroll to position [0, 0]
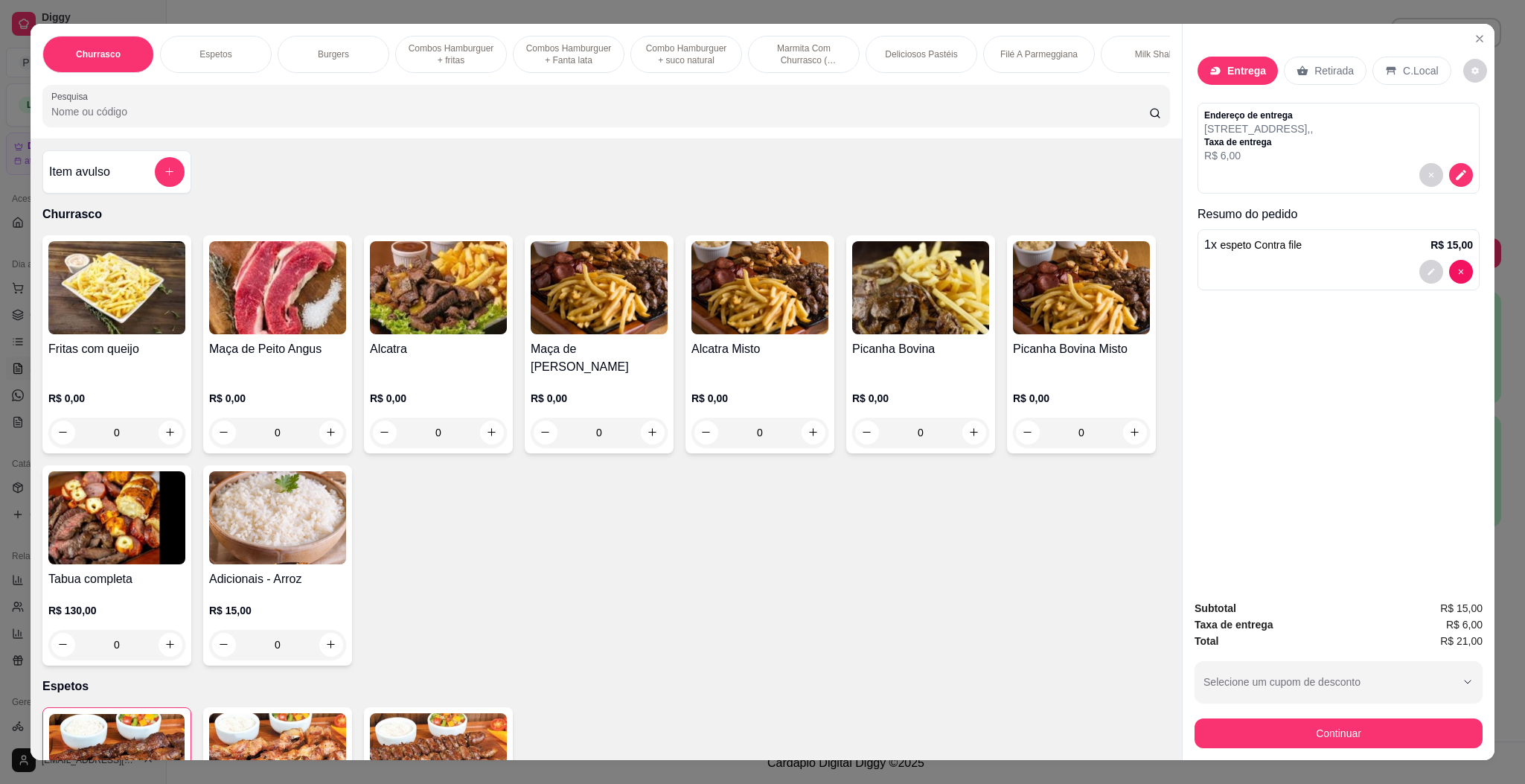
click at [155, 187] on div at bounding box center [170, 172] width 30 height 30
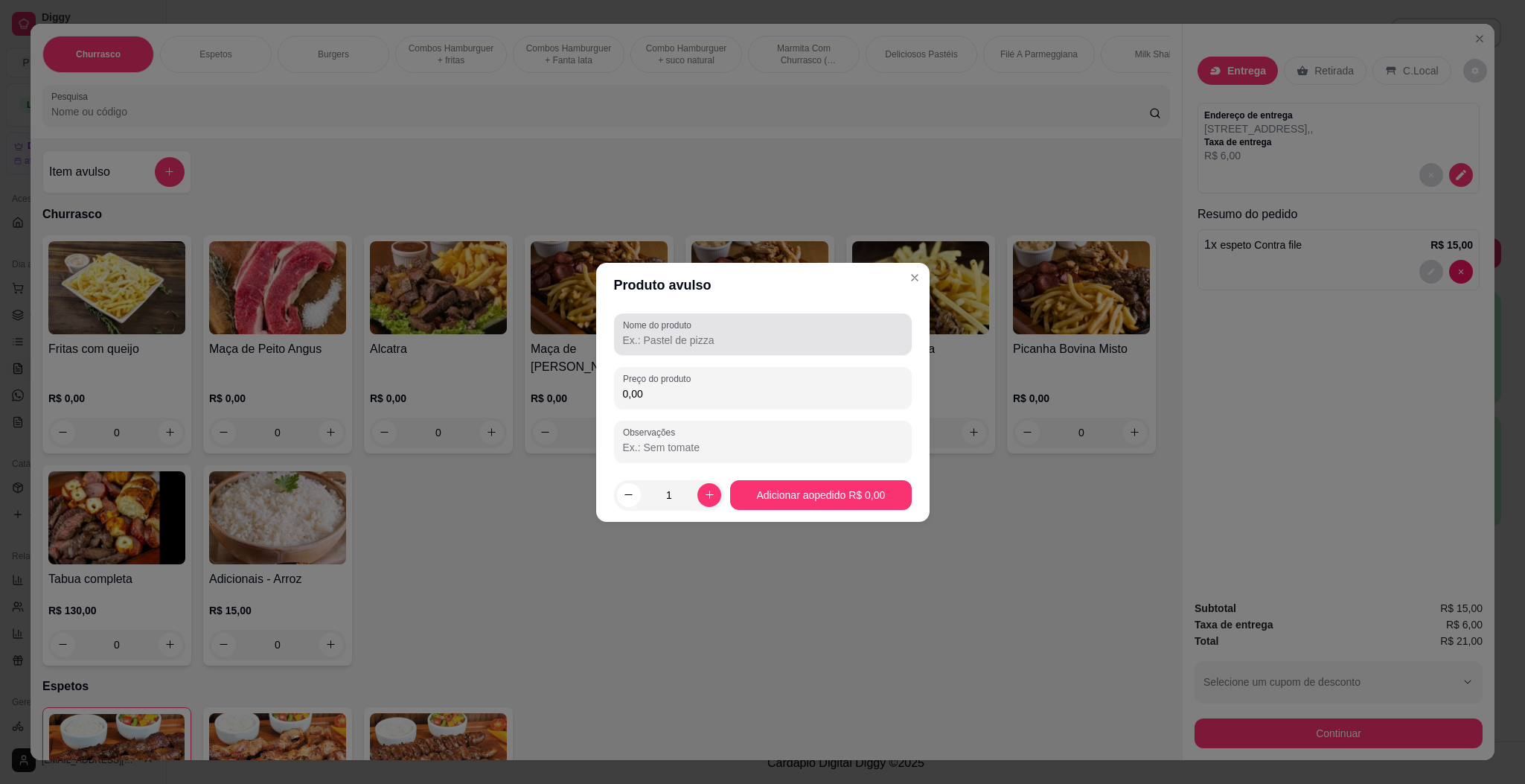
click at [833, 329] on div at bounding box center [762, 334] width 280 height 30
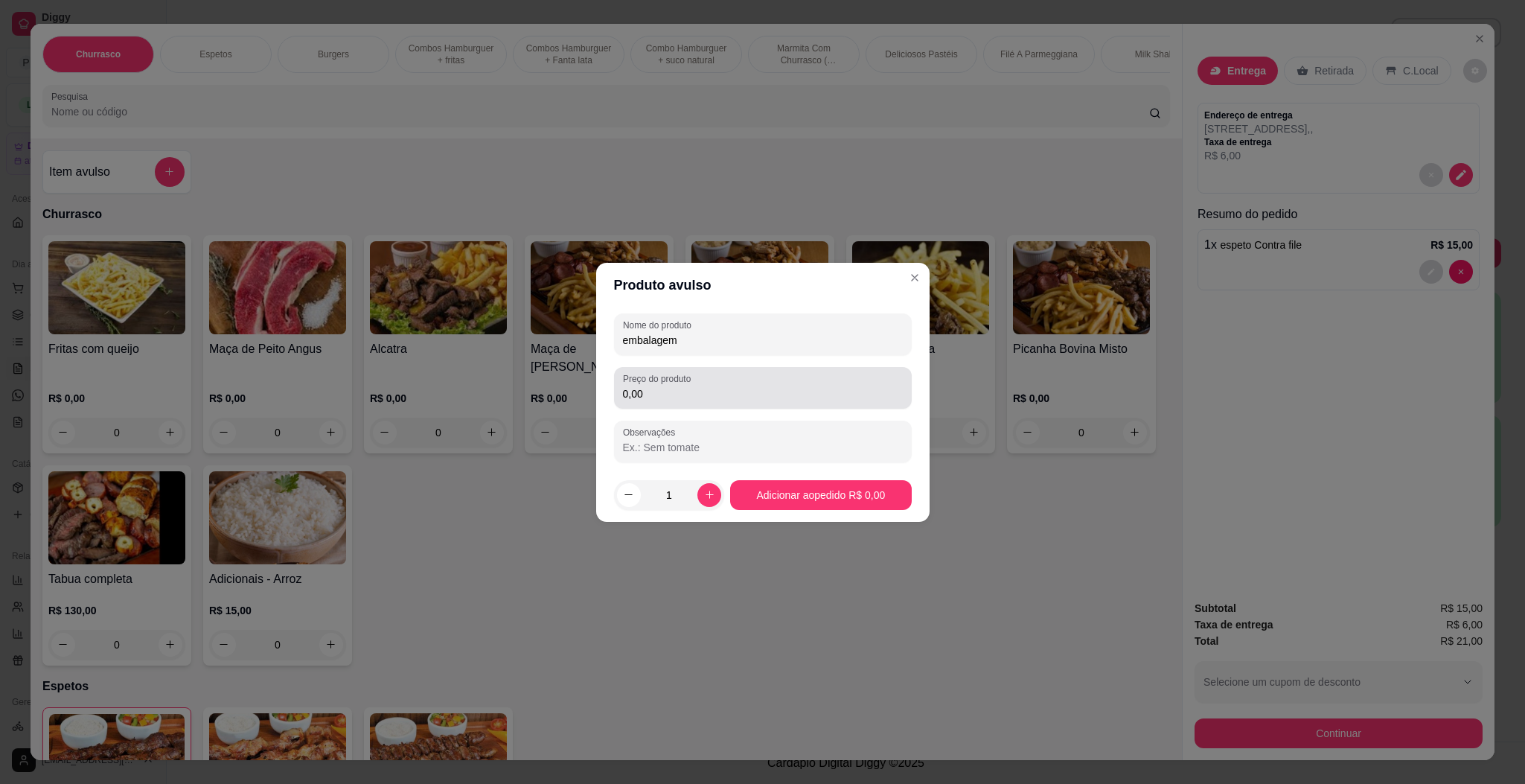
type input "embalagem"
click at [740, 387] on input "0,00" at bounding box center [762, 393] width 280 height 15
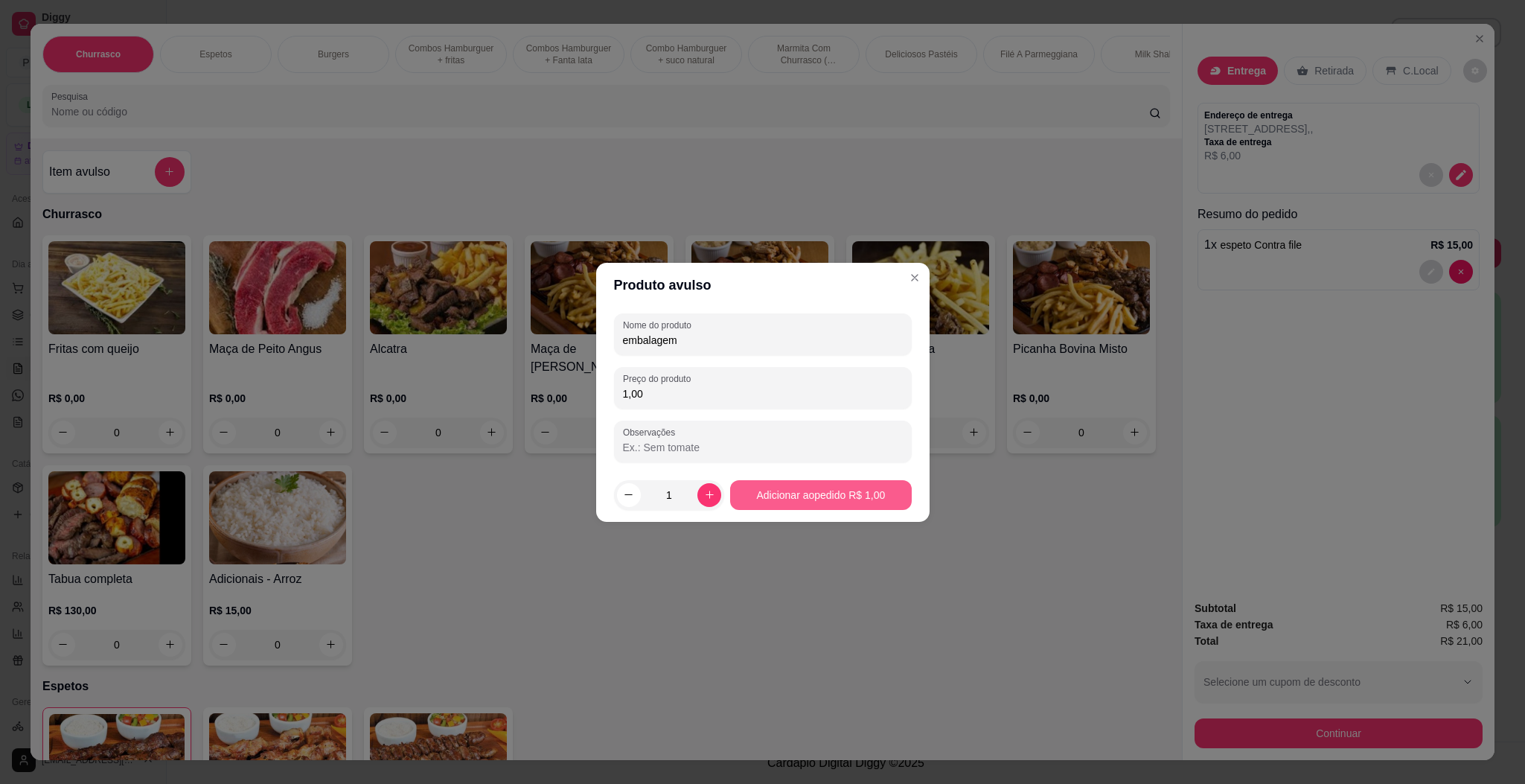
type input "1,00"
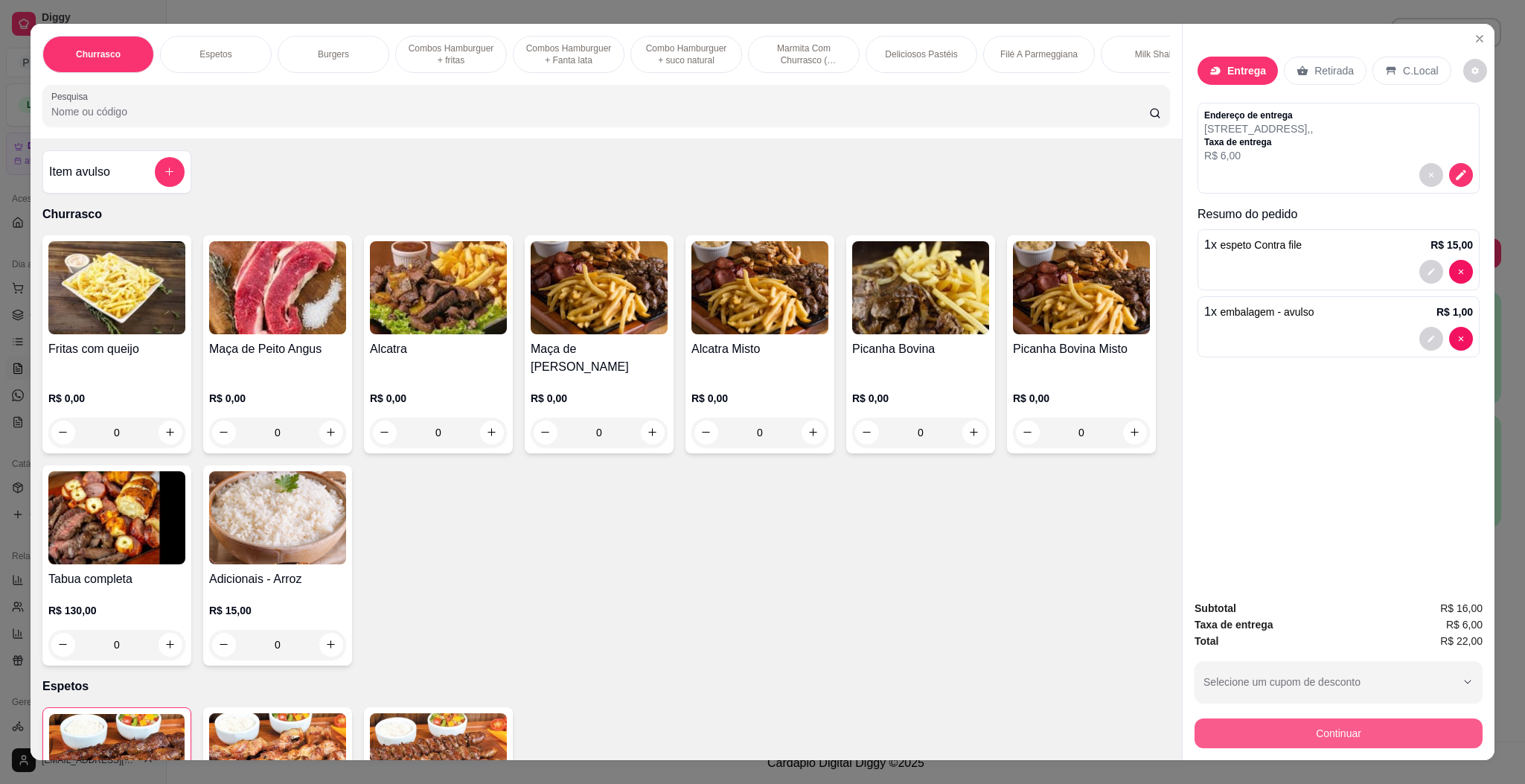
click at [1005, 522] on button "Continuar" at bounding box center [1338, 733] width 288 height 30
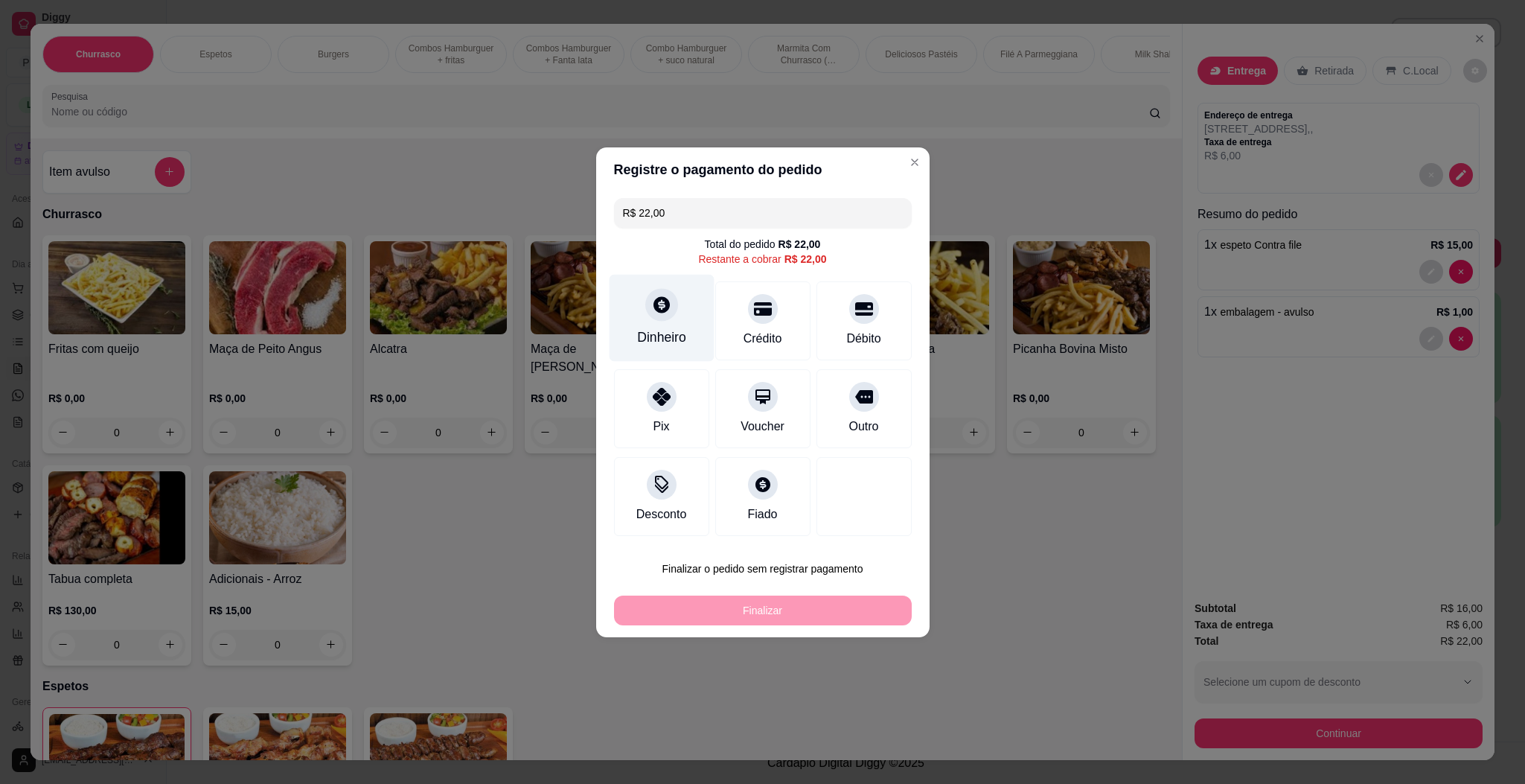
click at [657, 323] on div "Dinheiro" at bounding box center [662, 317] width 105 height 87
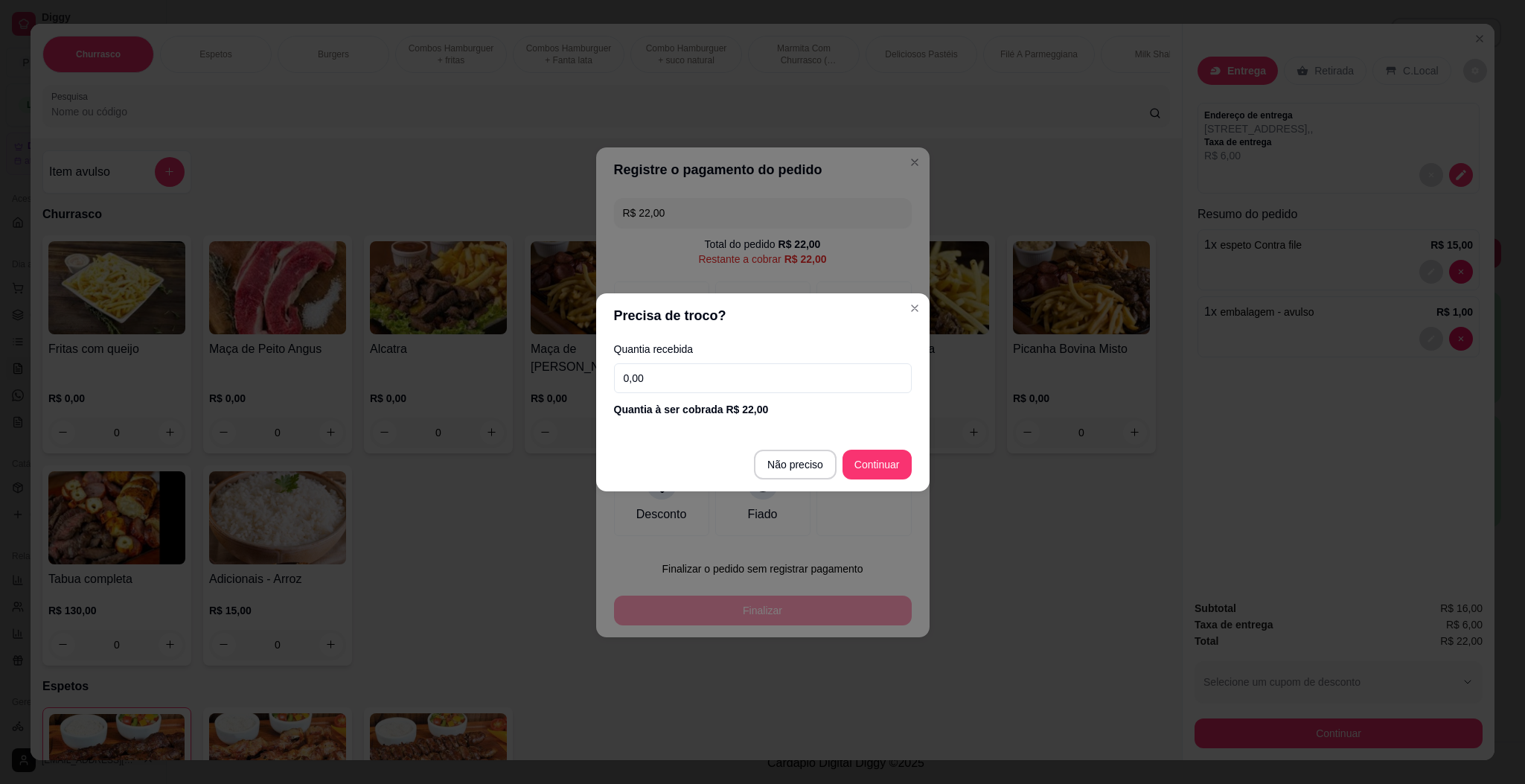
click at [771, 383] on input "0,00" at bounding box center [762, 378] width 298 height 30
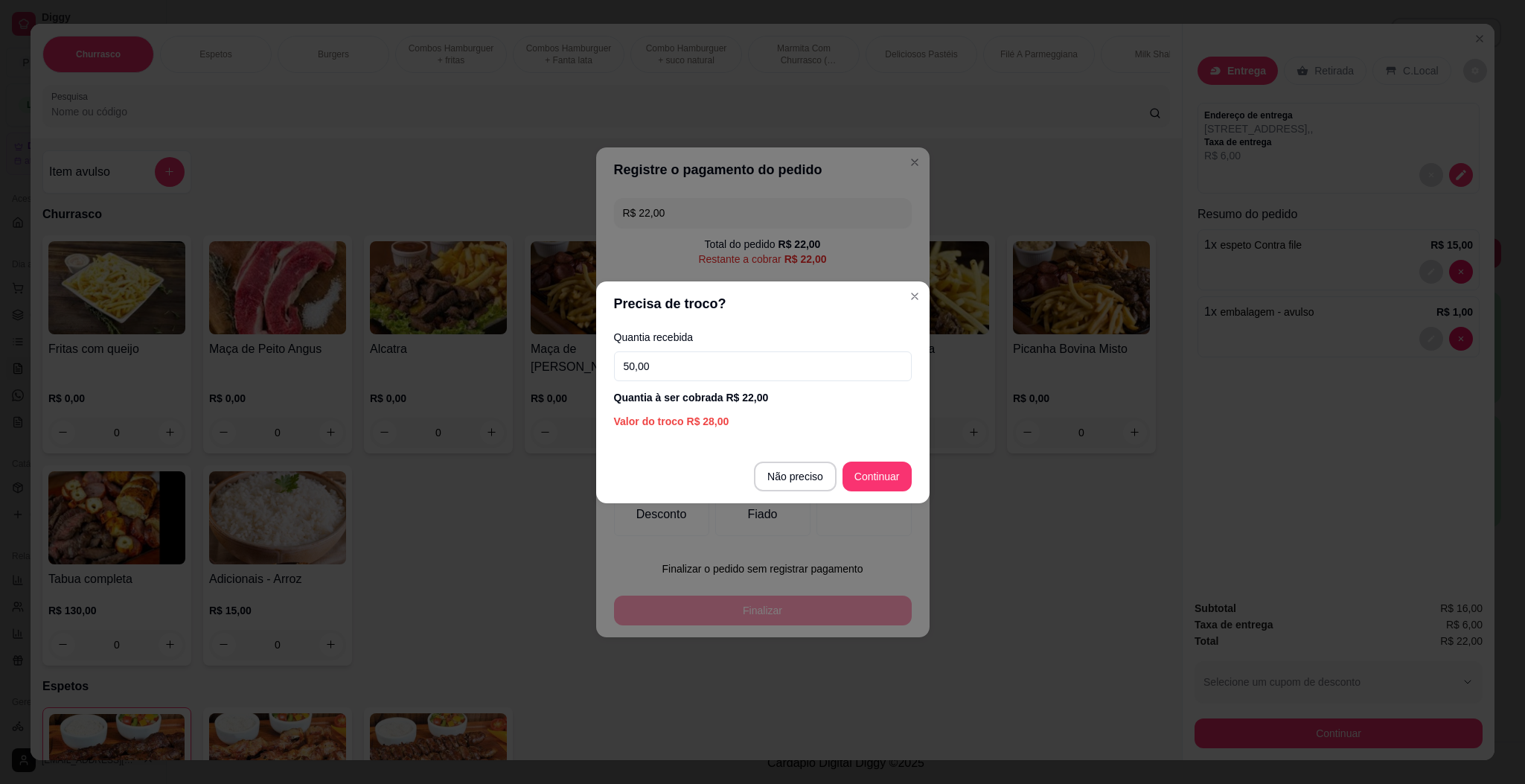
type input "50,00"
type input "R$ 0,00"
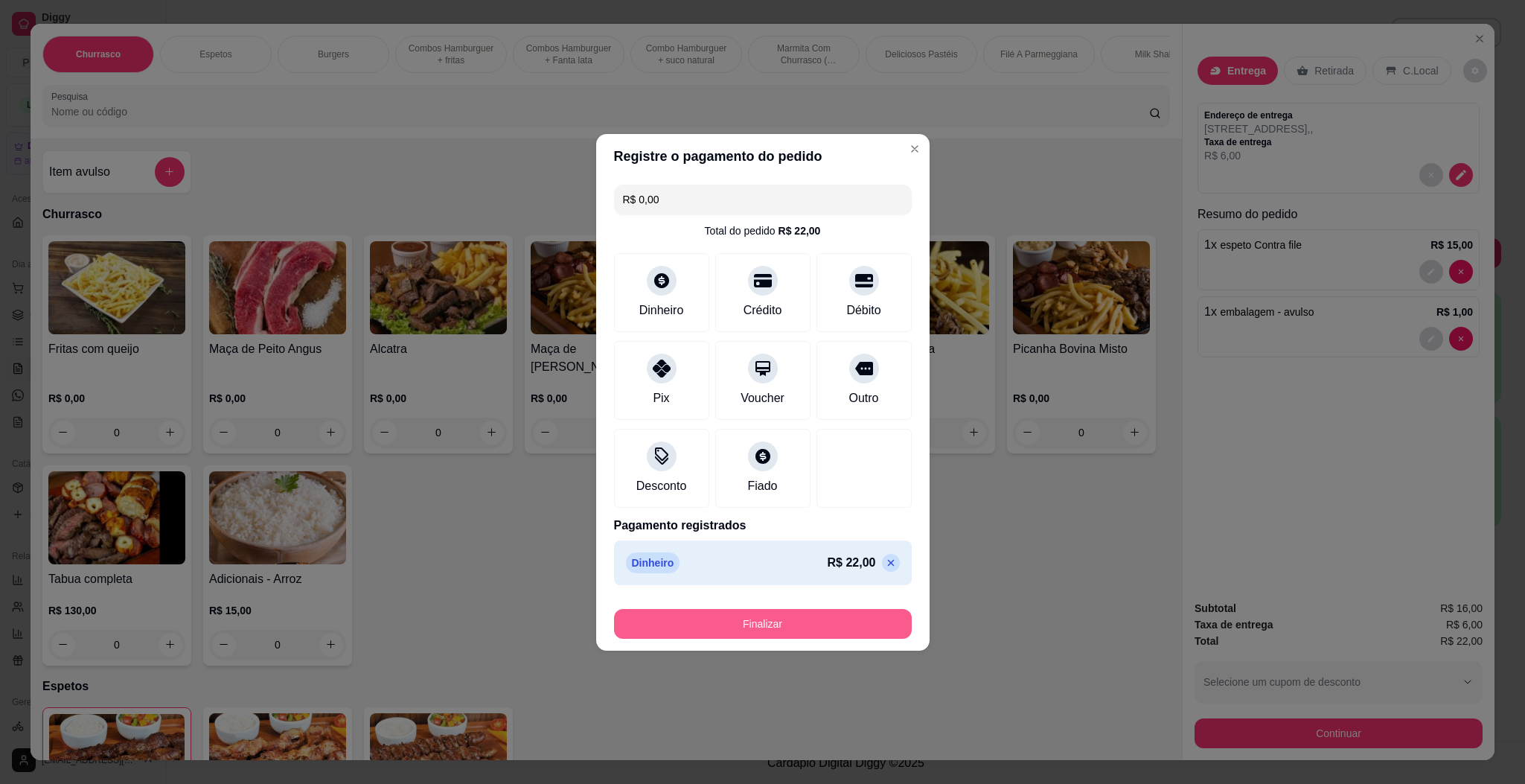
click at [833, 522] on div "Finalizar" at bounding box center [762, 624] width 298 height 30
click at [849, 522] on div "Finalizar" at bounding box center [762, 621] width 298 height 36
click at [849, 522] on button "Finalizar" at bounding box center [762, 624] width 298 height 30
type input "0"
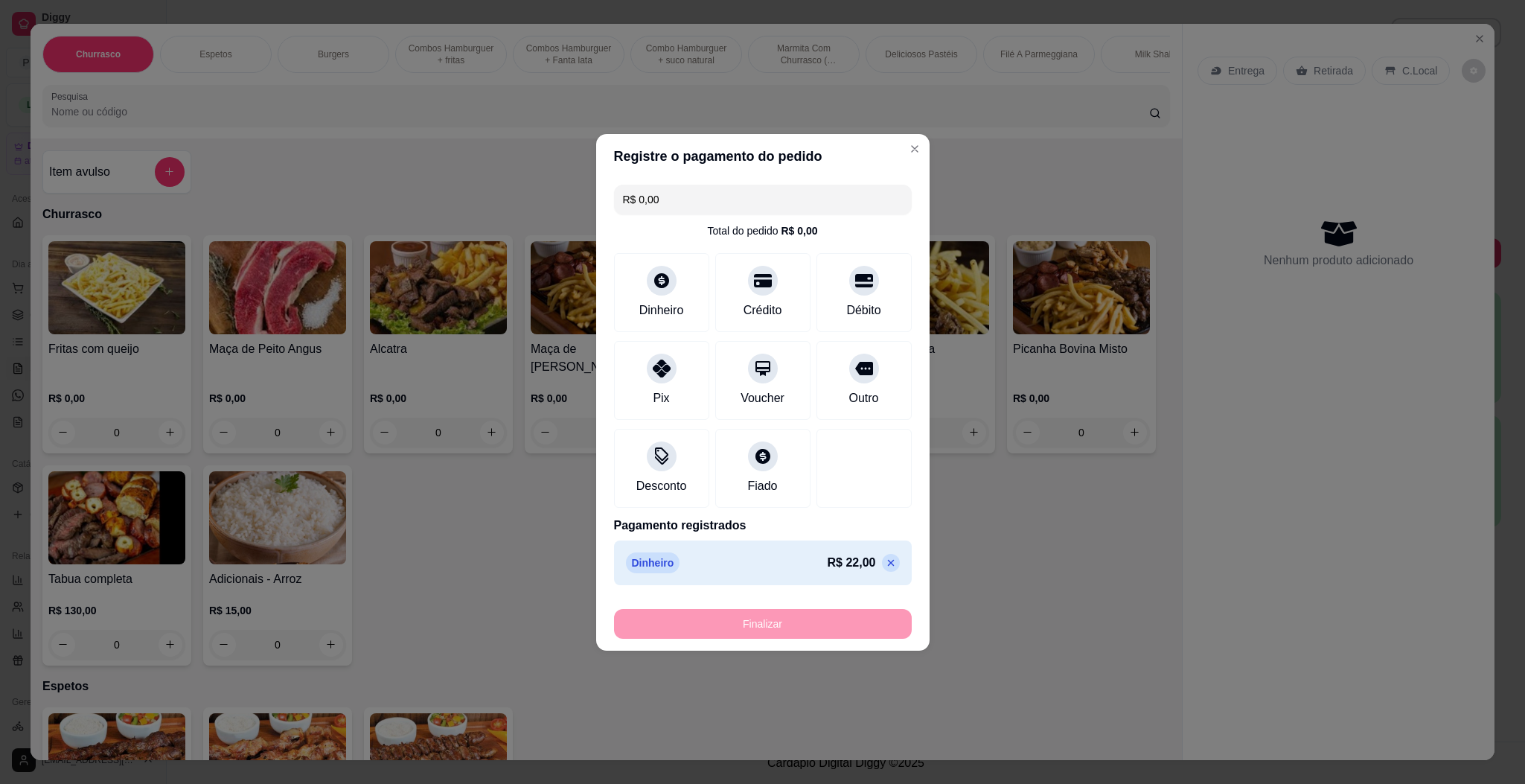
type input "-R$ 22,00"
